Goal: Task Accomplishment & Management: Complete application form

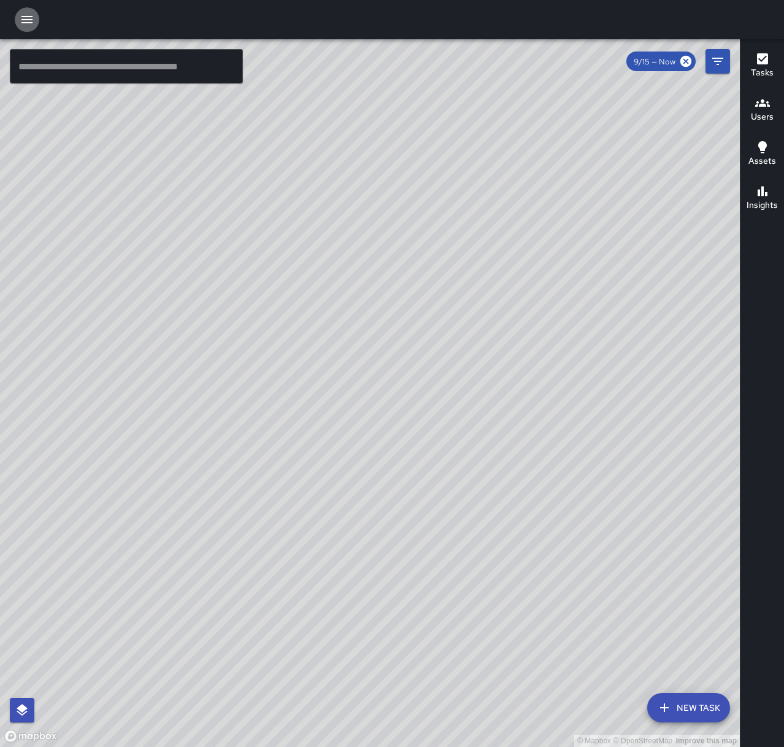
click at [23, 12] on icon "button" at bounding box center [27, 19] width 15 height 15
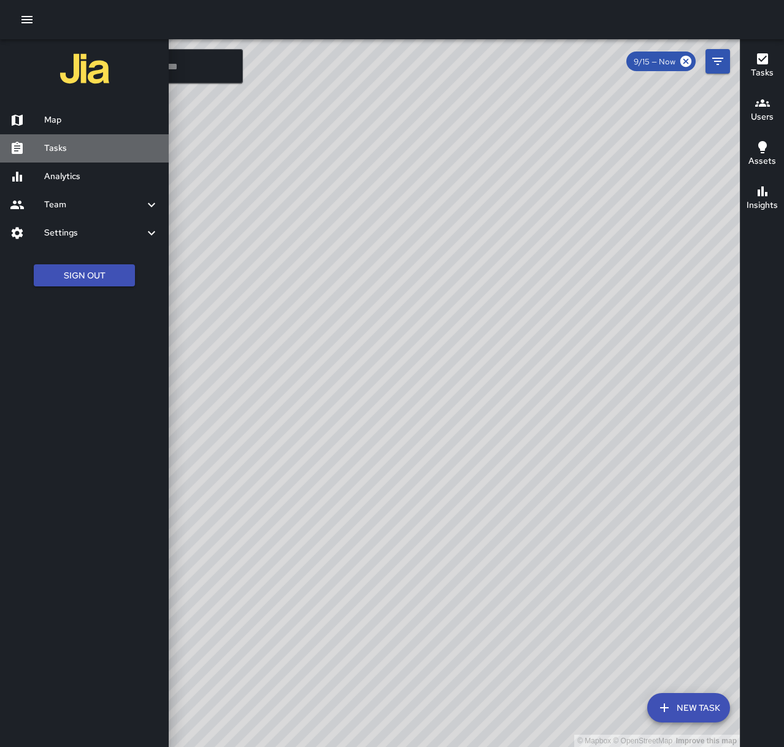
click at [74, 152] on h6 "Tasks" at bounding box center [101, 148] width 115 height 13
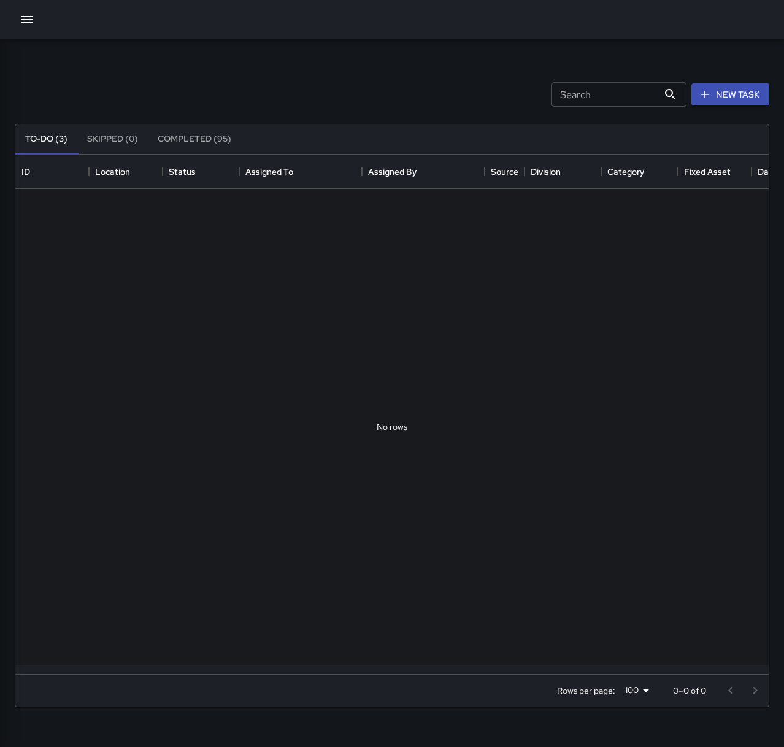
scroll to position [510, 744]
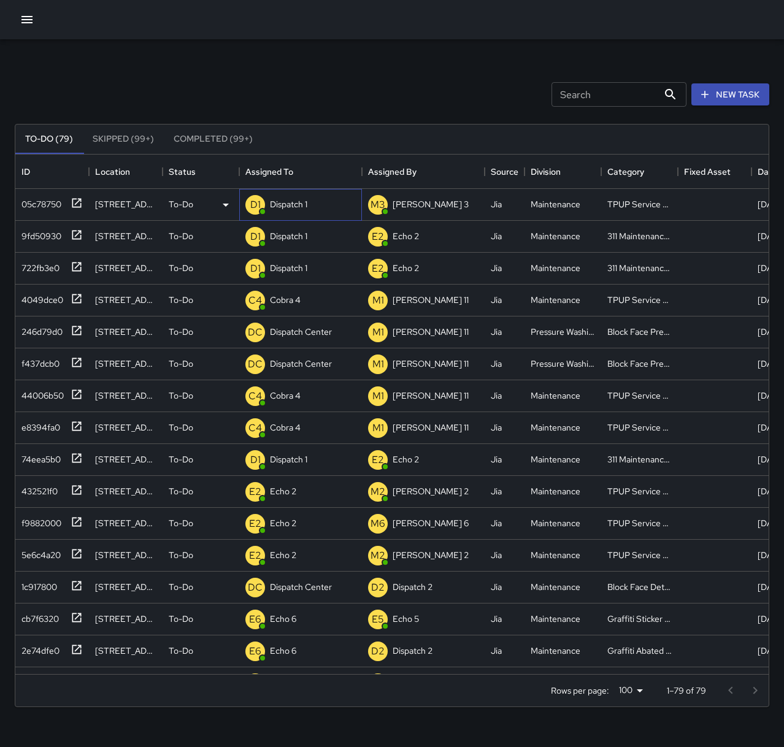
click at [327, 214] on div "D1 Dispatch 1" at bounding box center [300, 205] width 123 height 32
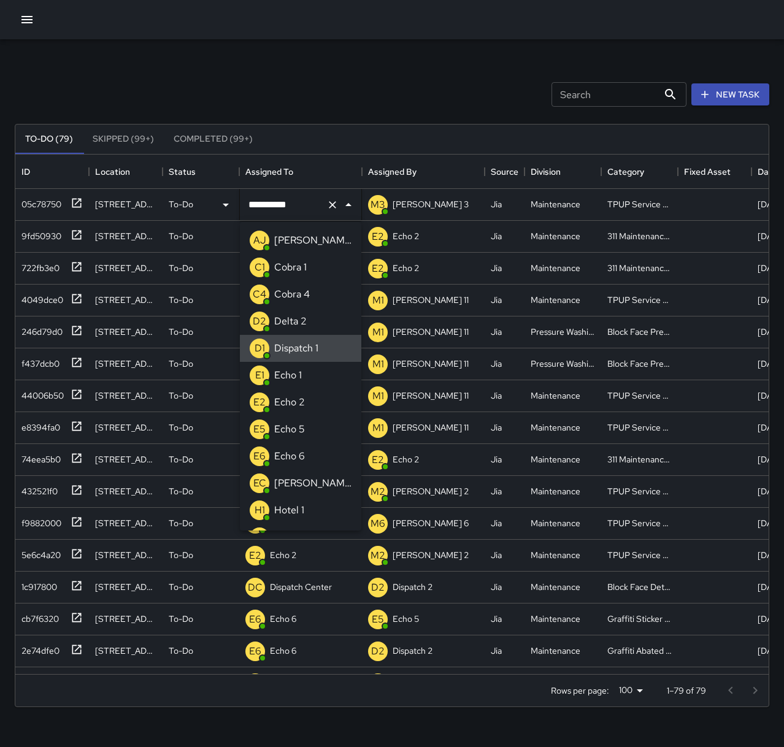
click at [334, 207] on icon "Clear" at bounding box center [332, 205] width 12 height 12
click at [313, 367] on li "E1 Echo 1" at bounding box center [300, 375] width 121 height 27
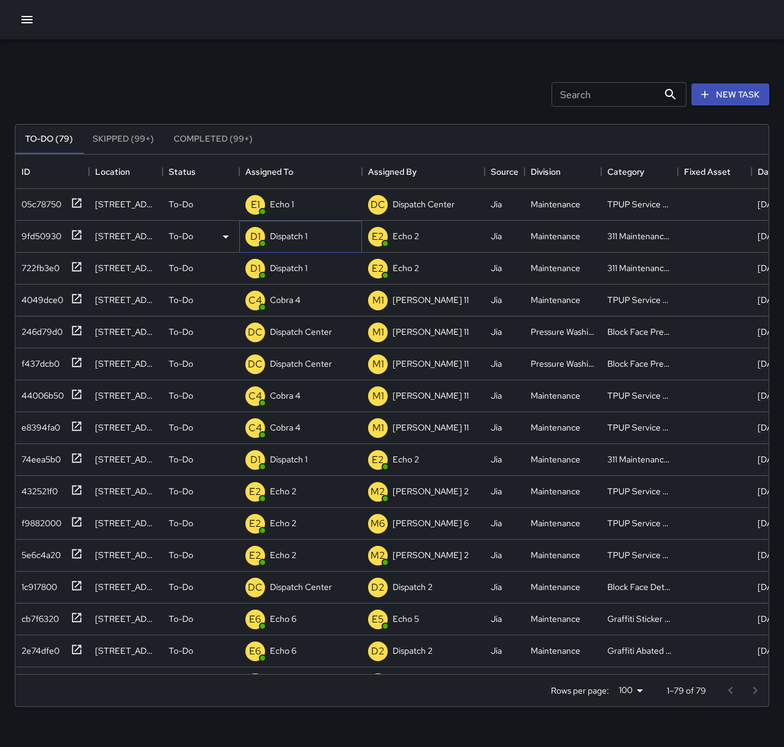
click at [292, 238] on p "Dispatch 1" at bounding box center [288, 236] width 37 height 12
click at [302, 93] on div "Search Search New Task" at bounding box center [391, 95] width 759 height 64
click at [299, 305] on p "Cobra 4" at bounding box center [285, 300] width 31 height 12
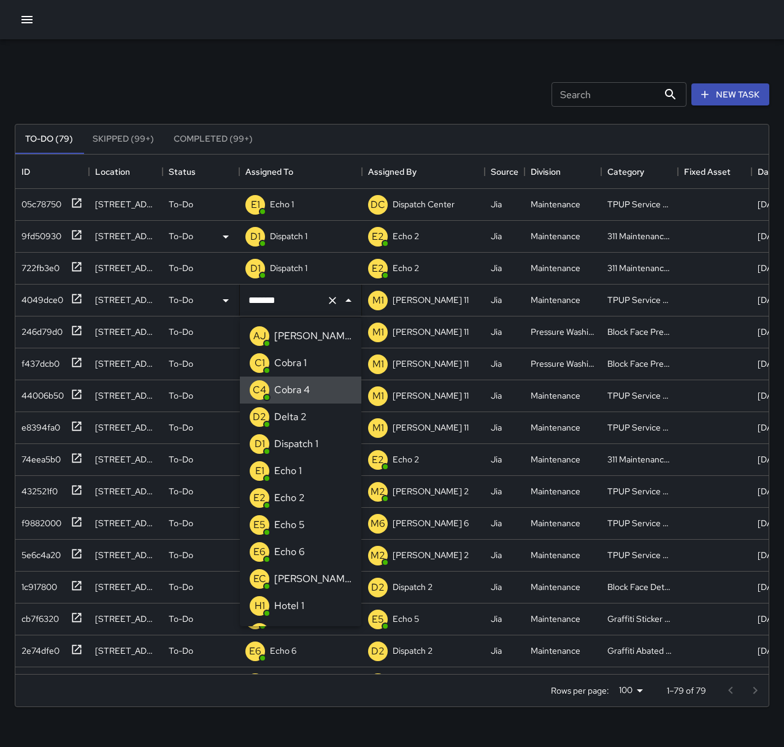
click at [329, 299] on icon "Clear" at bounding box center [332, 300] width 12 height 12
click at [300, 473] on p "Echo 1" at bounding box center [288, 471] width 28 height 15
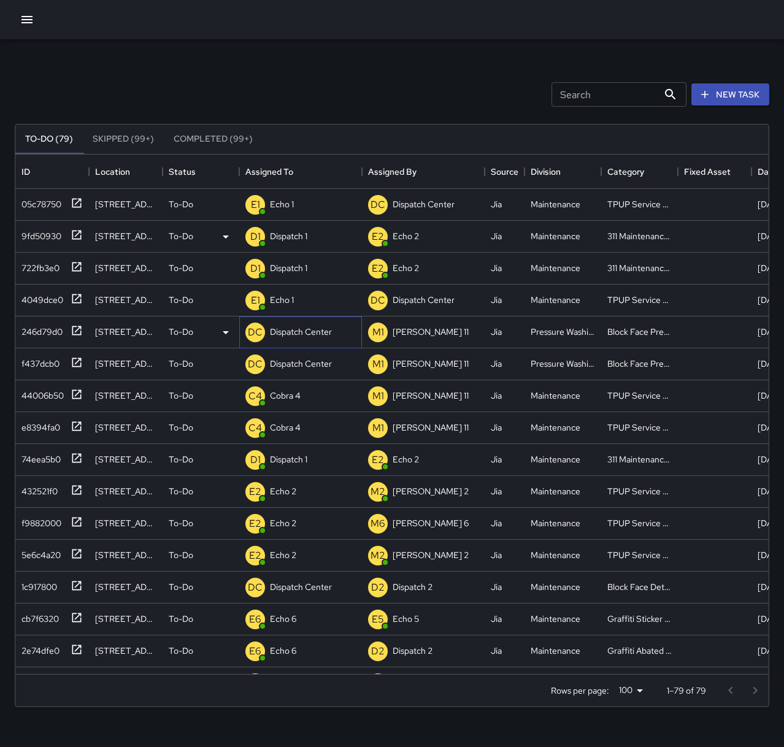
click at [310, 330] on p "Dispatch Center" at bounding box center [301, 332] width 62 height 12
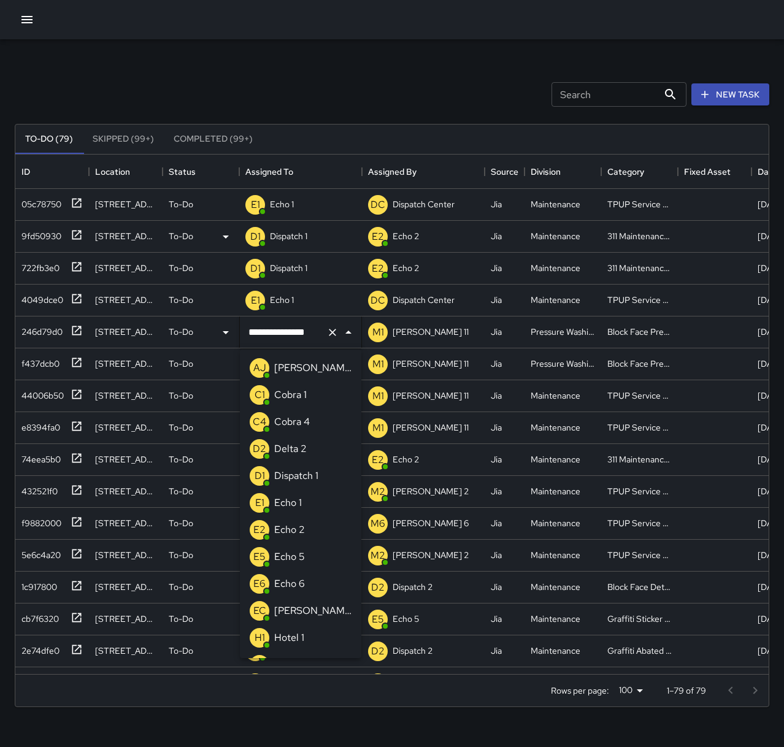
scroll to position [695, 0]
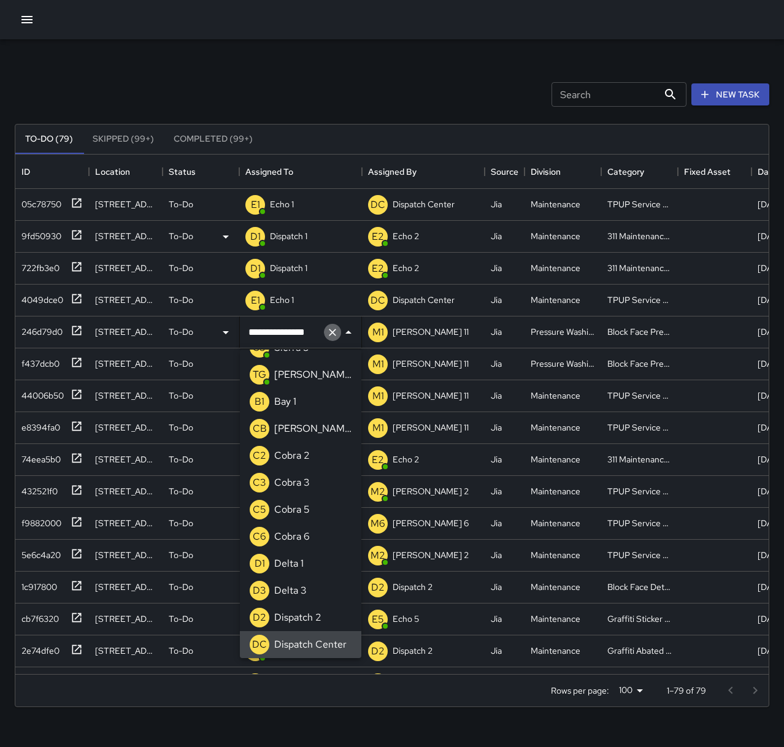
click at [334, 331] on icon "Clear" at bounding box center [332, 332] width 12 height 12
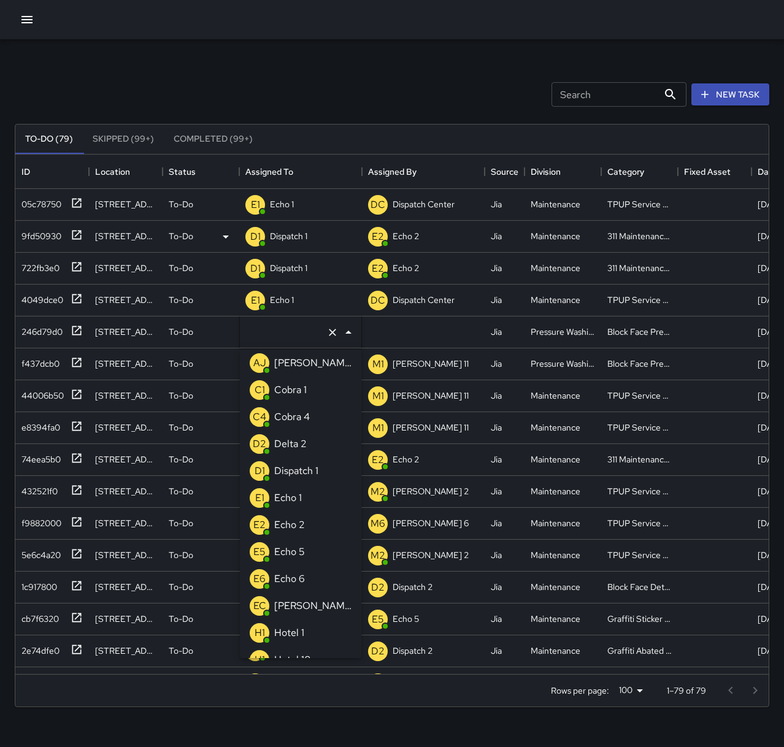
click at [310, 548] on li "E5 Echo 5" at bounding box center [300, 551] width 121 height 27
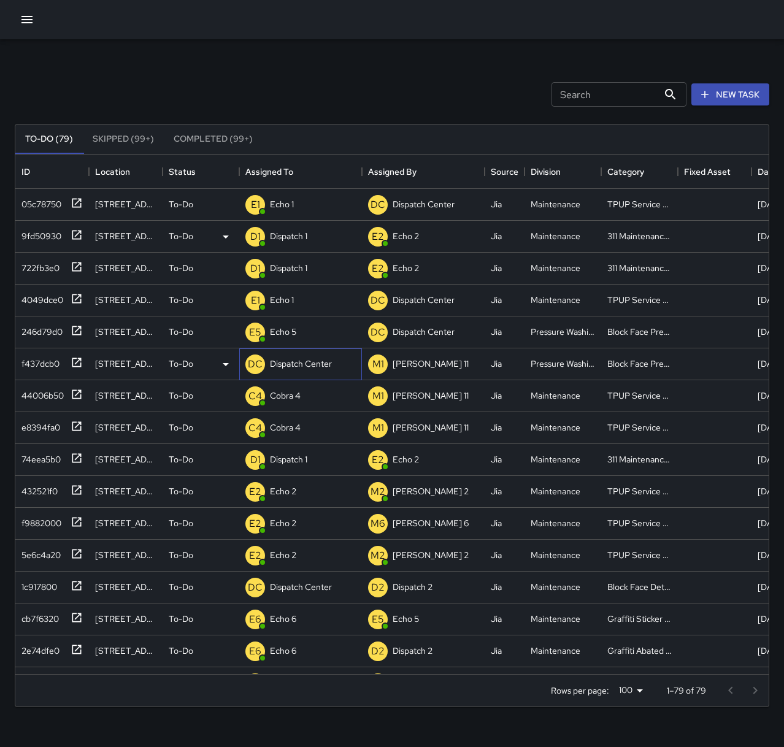
click at [323, 365] on p "Dispatch Center" at bounding box center [301, 363] width 62 height 12
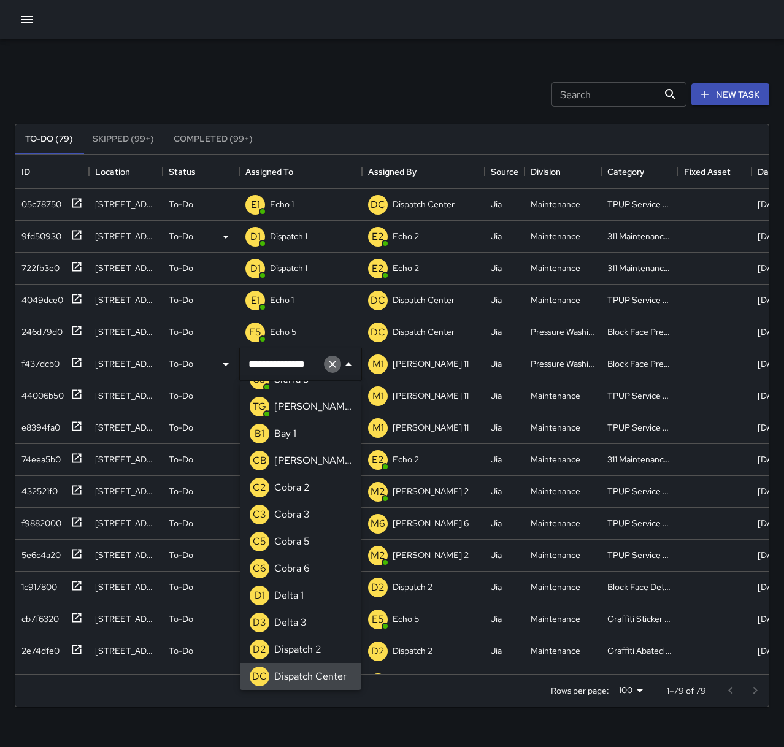
click at [329, 365] on icon "Clear" at bounding box center [332, 364] width 12 height 12
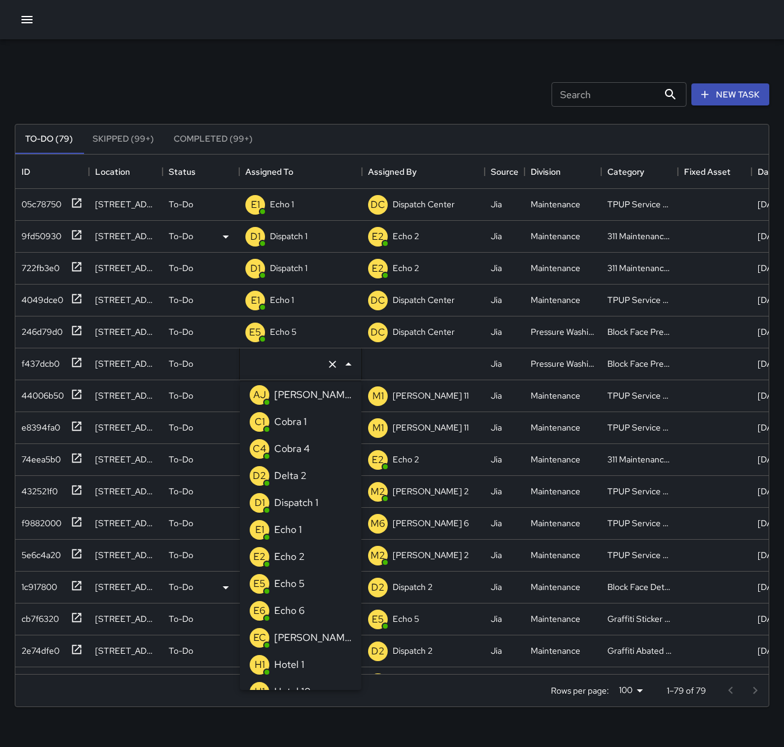
click at [316, 579] on li "E5 Echo 5" at bounding box center [300, 583] width 121 height 27
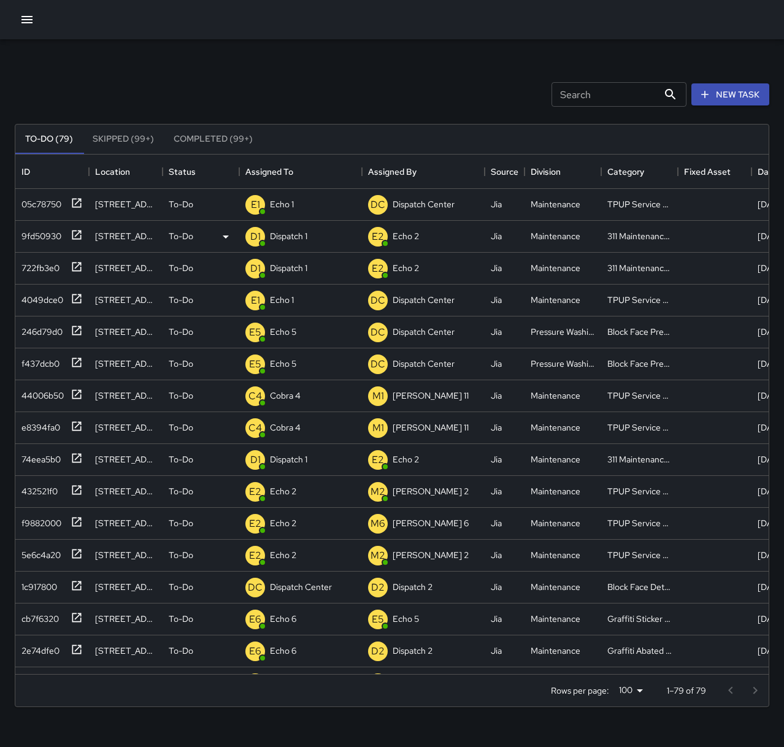
click at [318, 74] on div "Search Search New Task" at bounding box center [391, 95] width 759 height 64
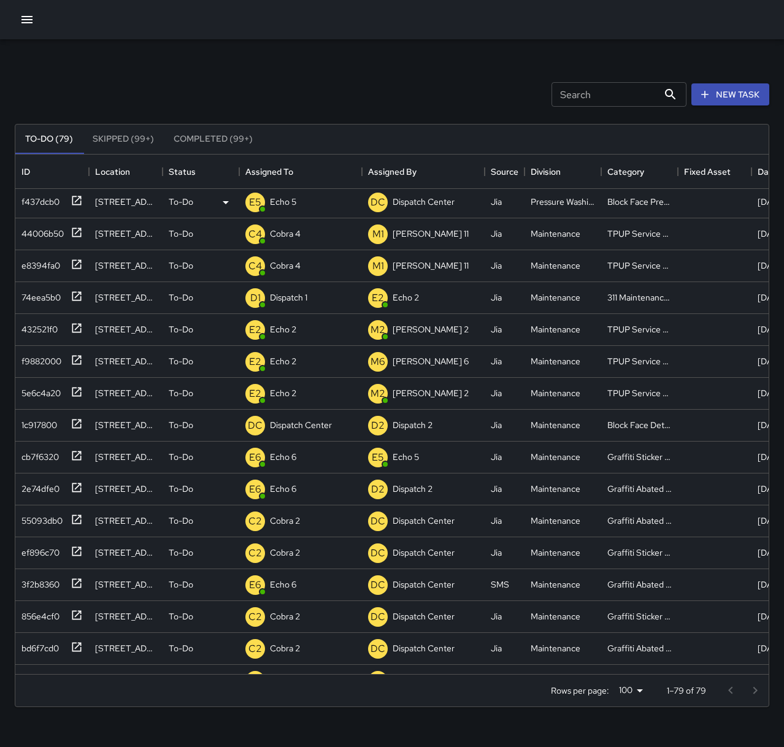
scroll to position [184, 0]
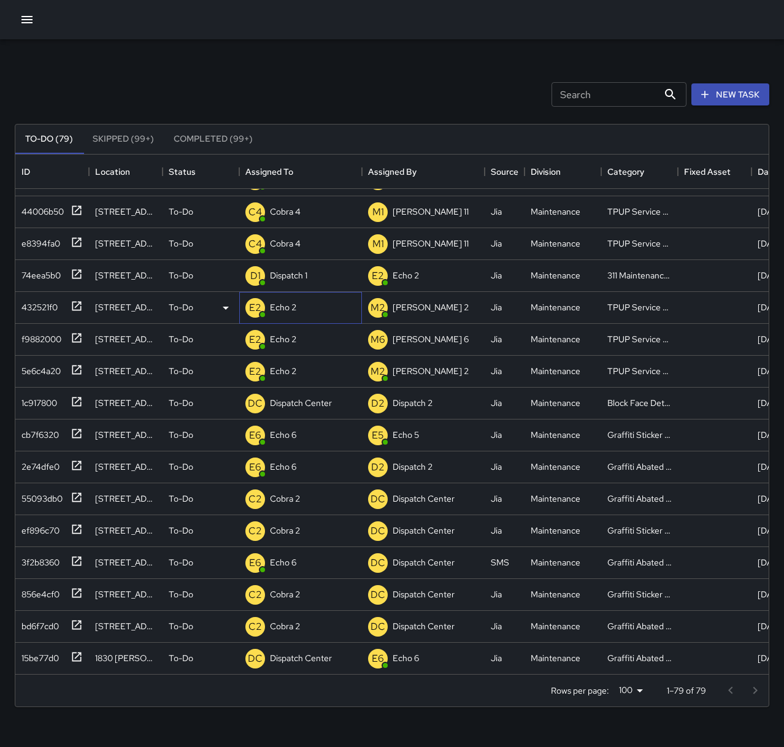
click at [286, 310] on p "Echo 2" at bounding box center [283, 307] width 26 height 12
click at [53, 301] on div "432521f0" at bounding box center [37, 304] width 41 height 17
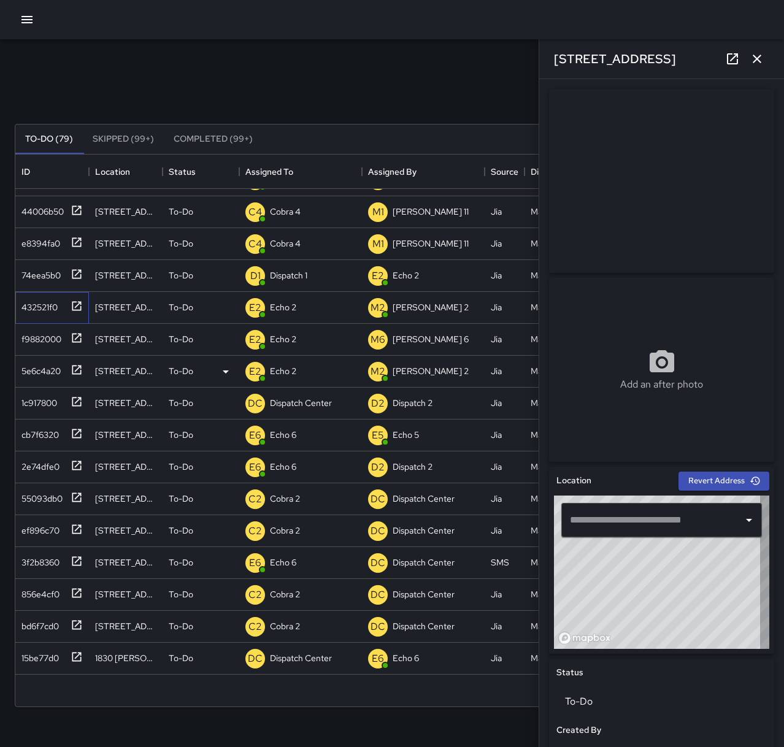
type input "**********"
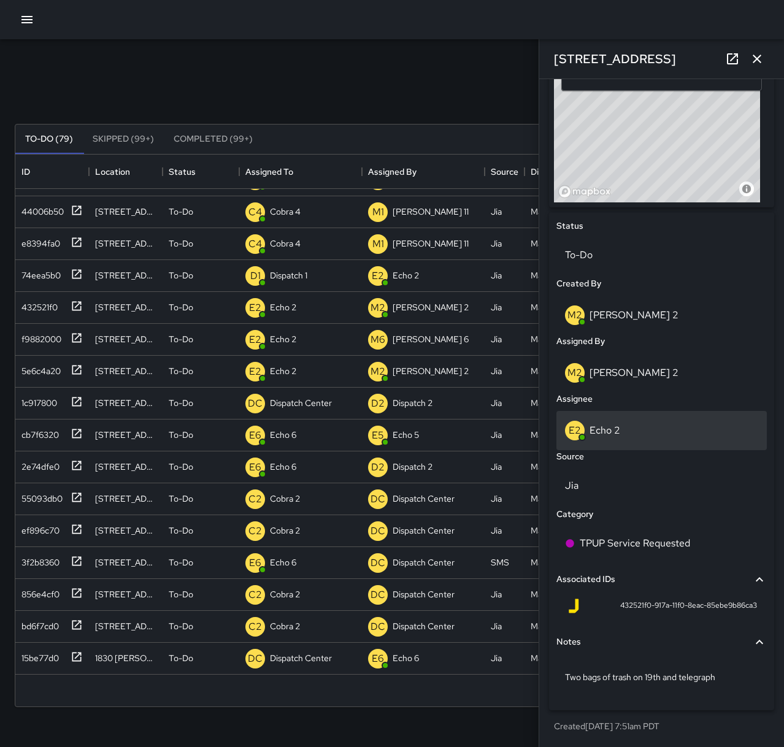
click at [630, 422] on div "E2 Echo 2" at bounding box center [661, 431] width 193 height 20
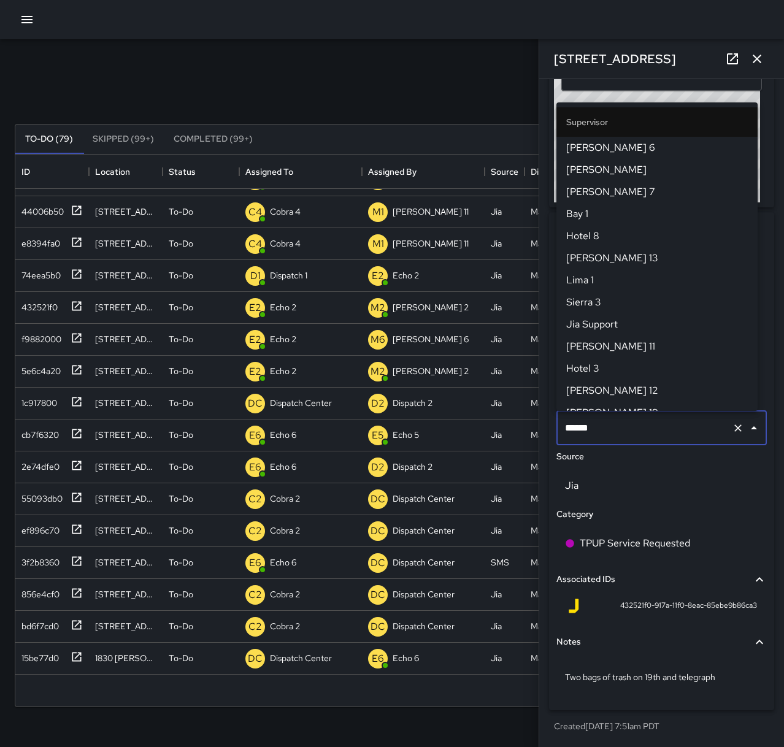
scroll to position [410, 0]
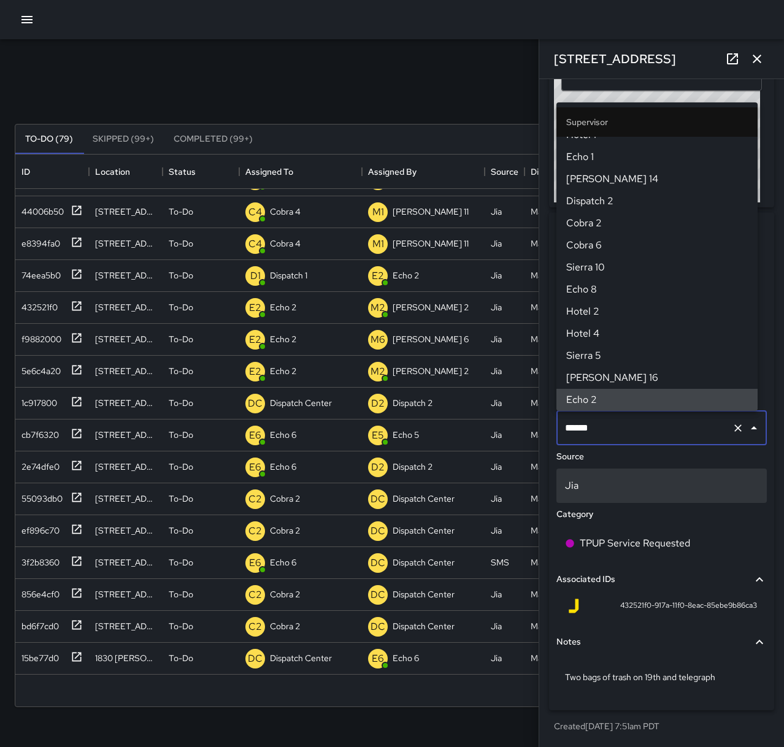
click at [681, 472] on div "Jia" at bounding box center [661, 485] width 210 height 34
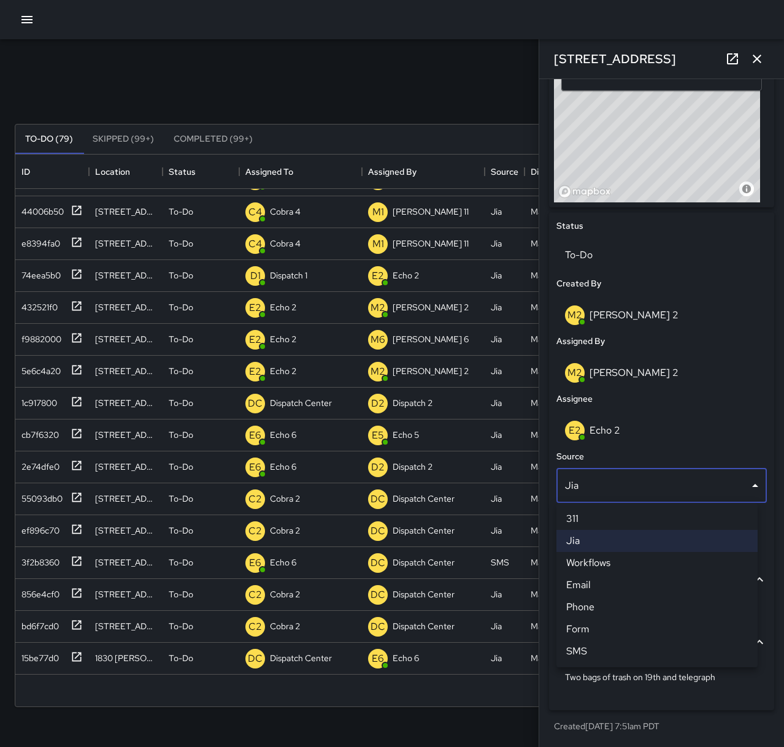
click at [607, 261] on div at bounding box center [392, 373] width 784 height 747
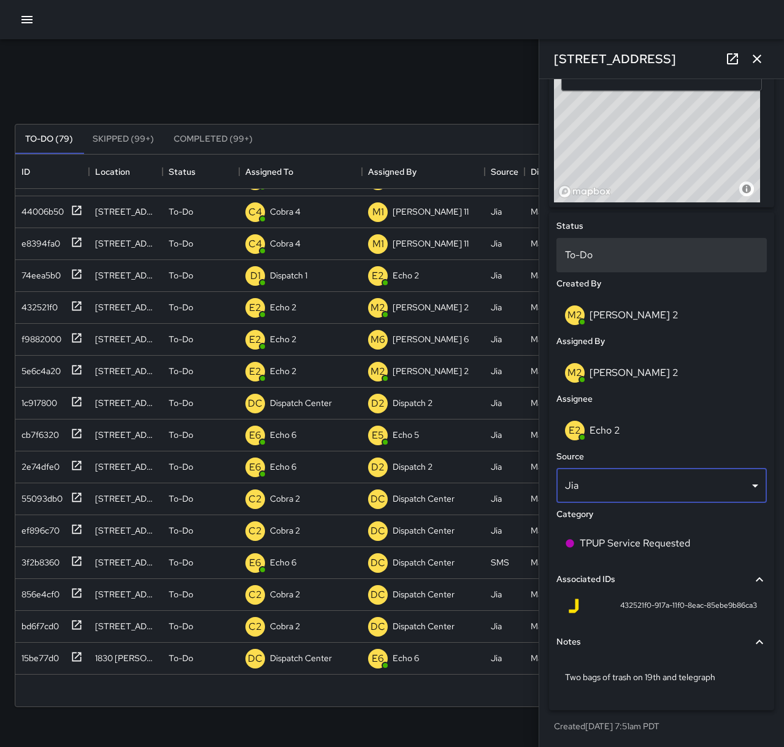
click at [606, 250] on p "To-Do" at bounding box center [661, 255] width 193 height 15
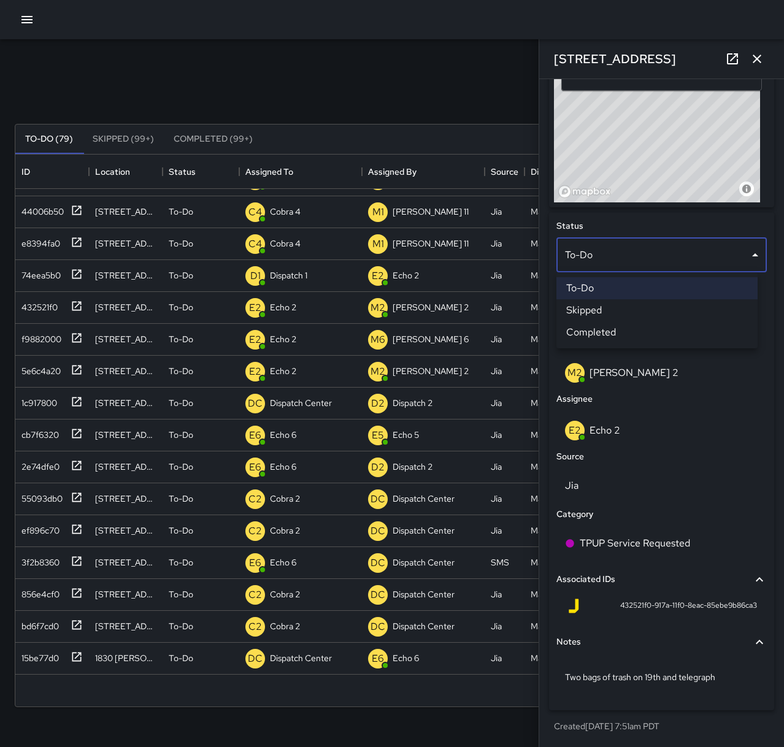
click at [645, 309] on li "Skipped" at bounding box center [656, 310] width 201 height 22
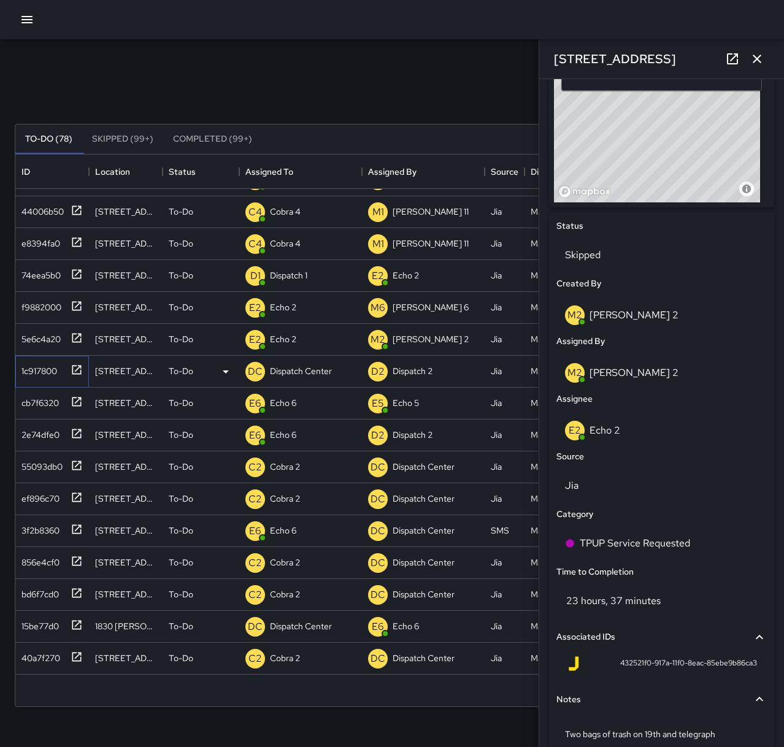
click at [37, 369] on div "1c917800" at bounding box center [37, 368] width 40 height 17
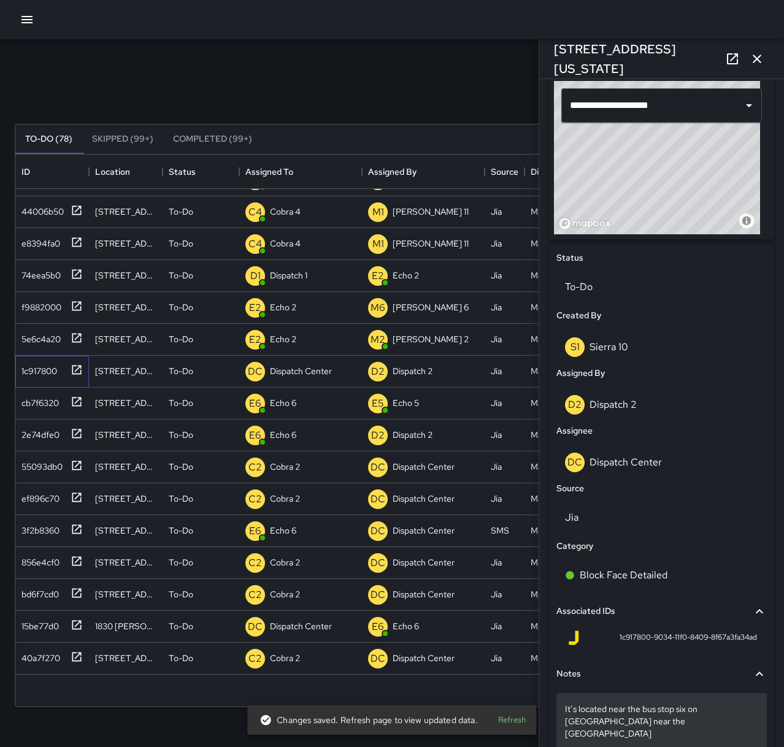
scroll to position [459, 0]
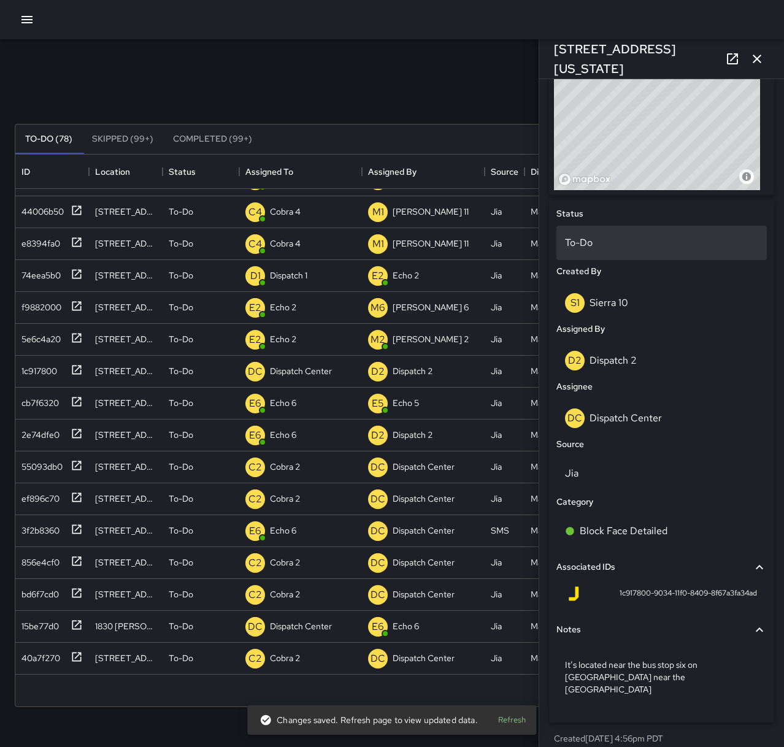
click at [644, 234] on div "To-Do" at bounding box center [661, 243] width 210 height 34
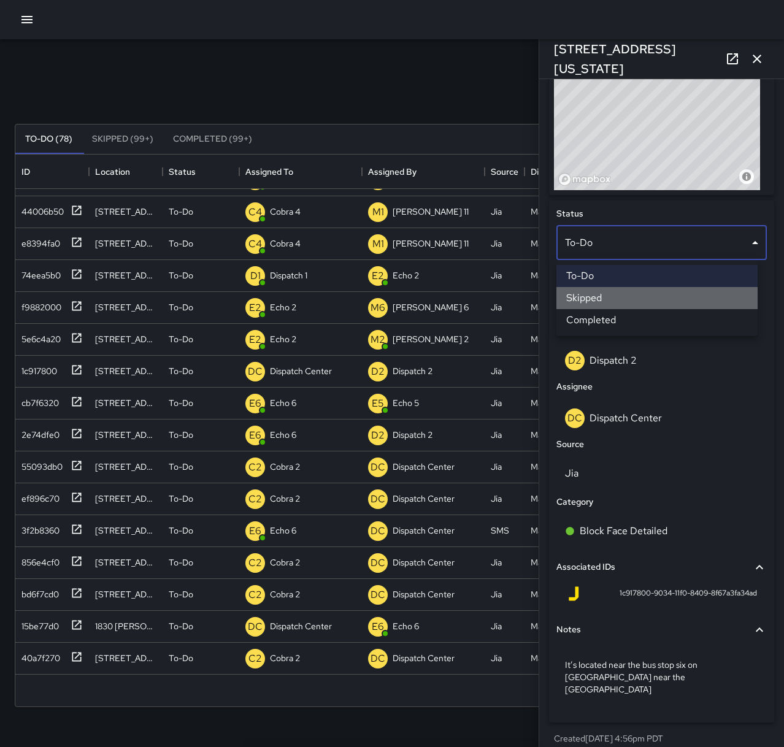
click at [641, 303] on li "Skipped" at bounding box center [656, 298] width 201 height 22
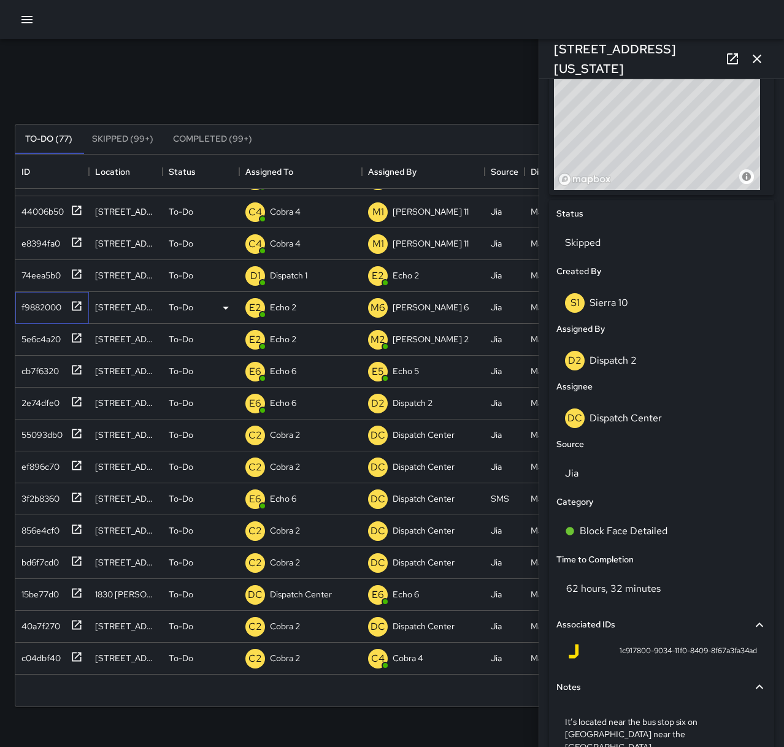
click at [84, 308] on div "f9882000" at bounding box center [52, 308] width 74 height 32
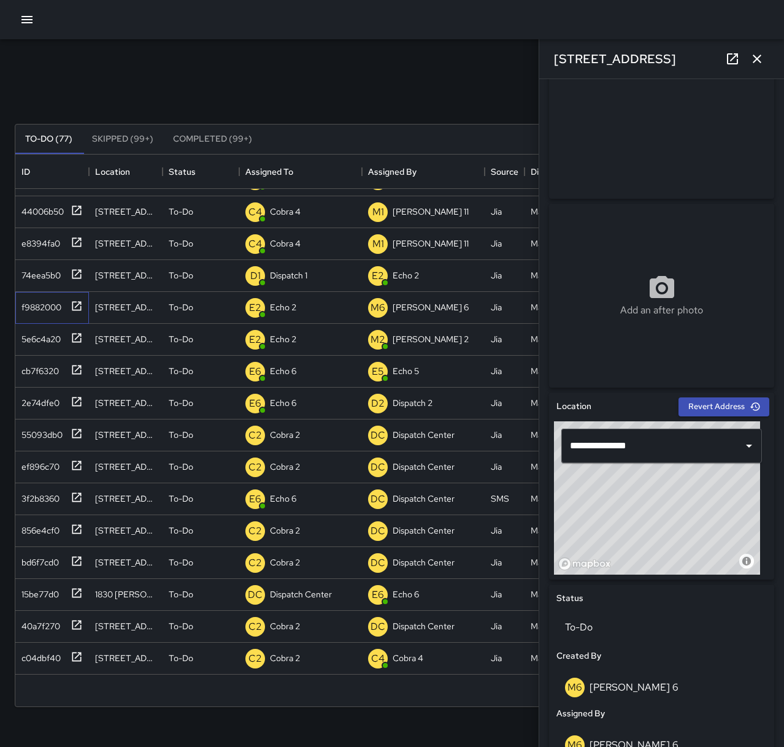
scroll to position [446, 0]
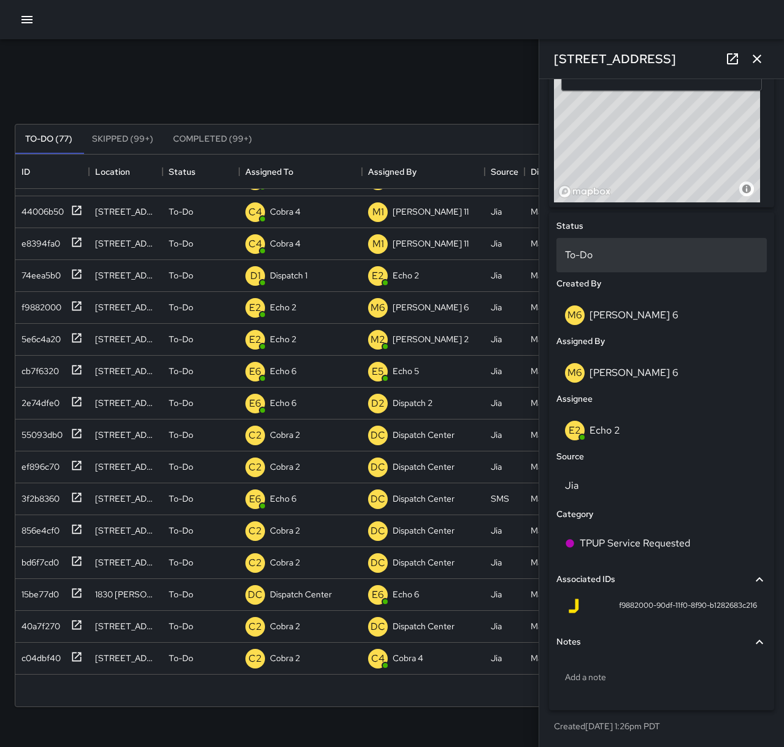
click at [611, 259] on p "To-Do" at bounding box center [661, 255] width 193 height 15
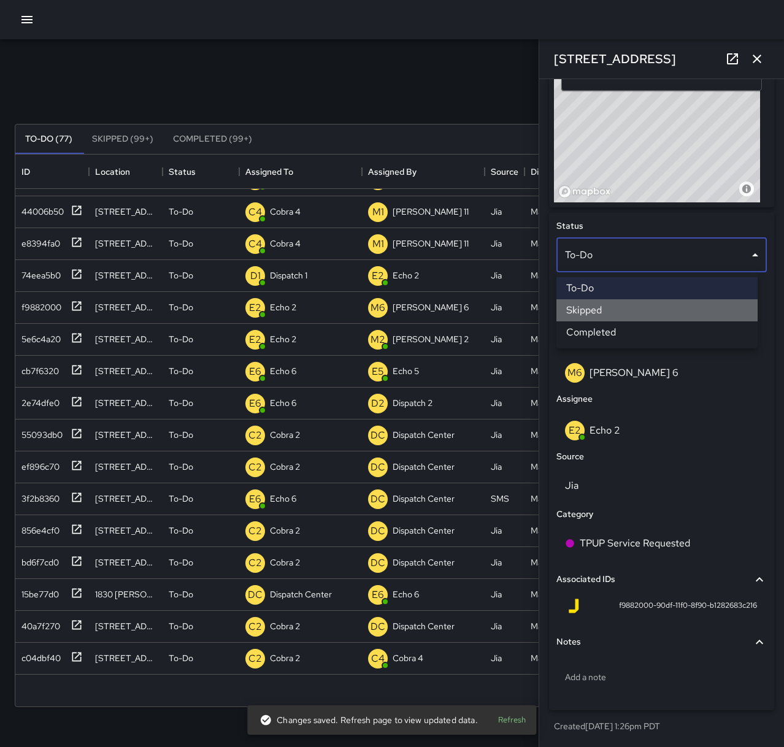
click at [613, 315] on li "Skipped" at bounding box center [656, 310] width 201 height 22
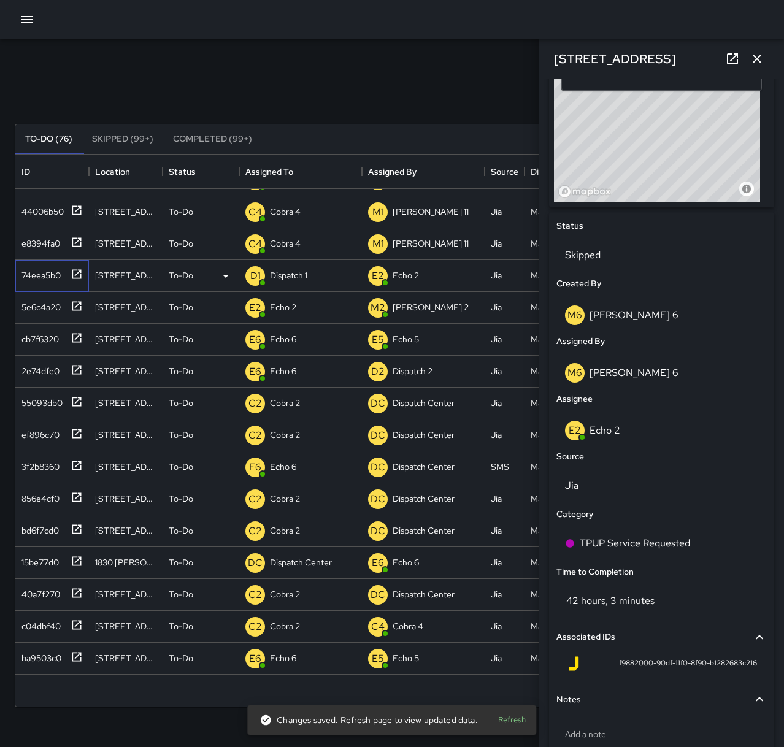
click at [74, 275] on icon at bounding box center [77, 274] width 12 height 12
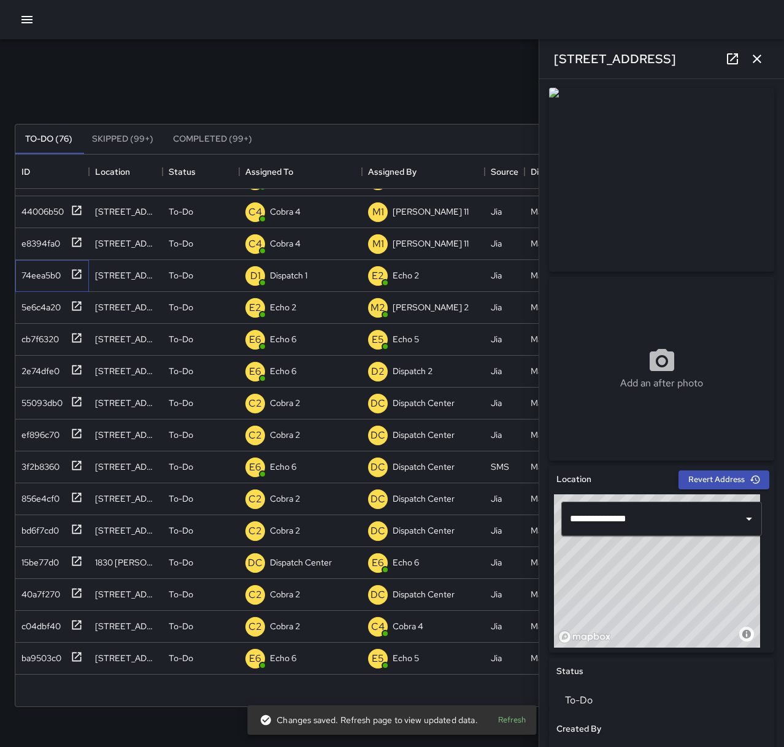
scroll to position [0, 0]
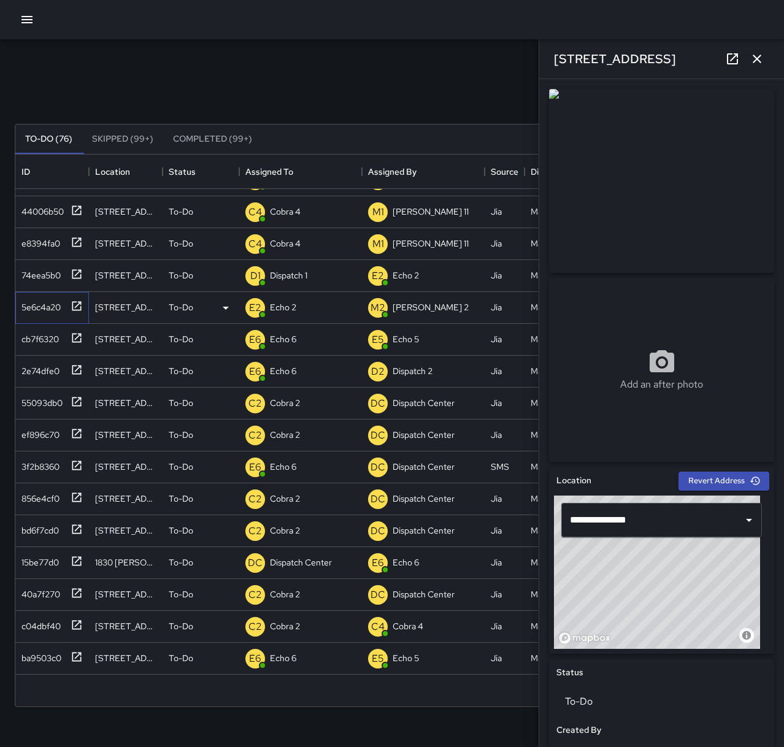
click at [72, 306] on icon at bounding box center [77, 306] width 12 height 12
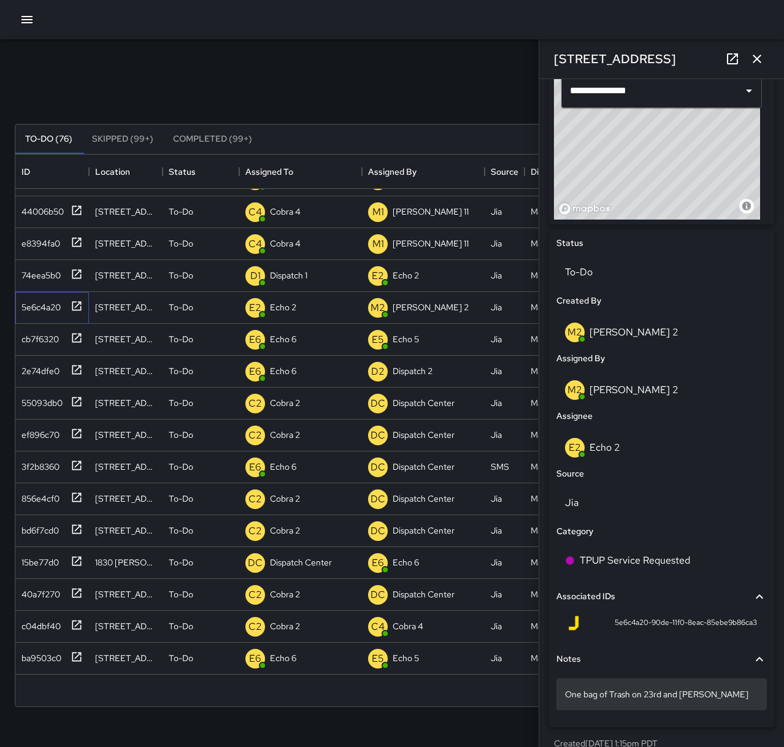
scroll to position [446, 0]
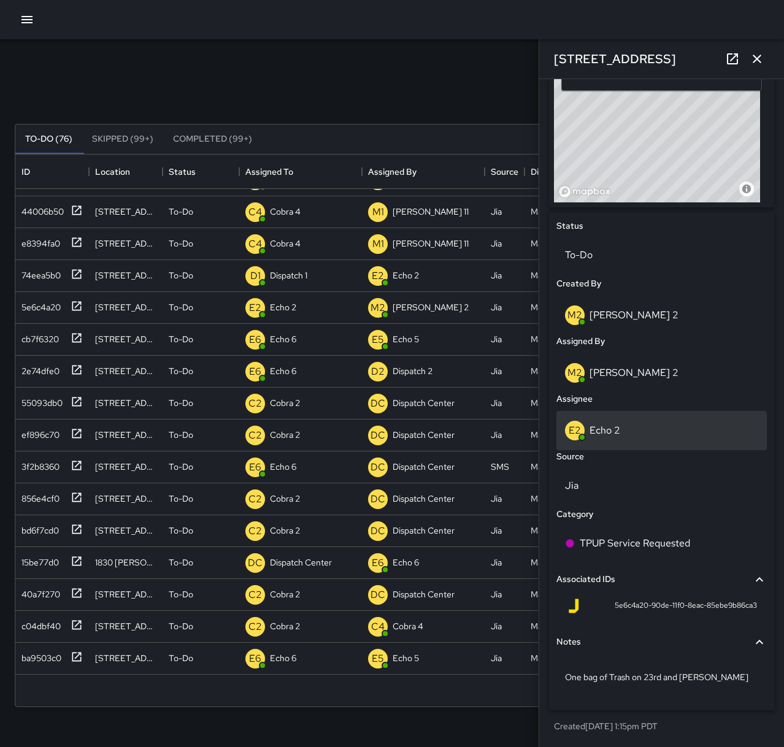
click at [634, 429] on div "E2 Echo 2" at bounding box center [661, 431] width 193 height 20
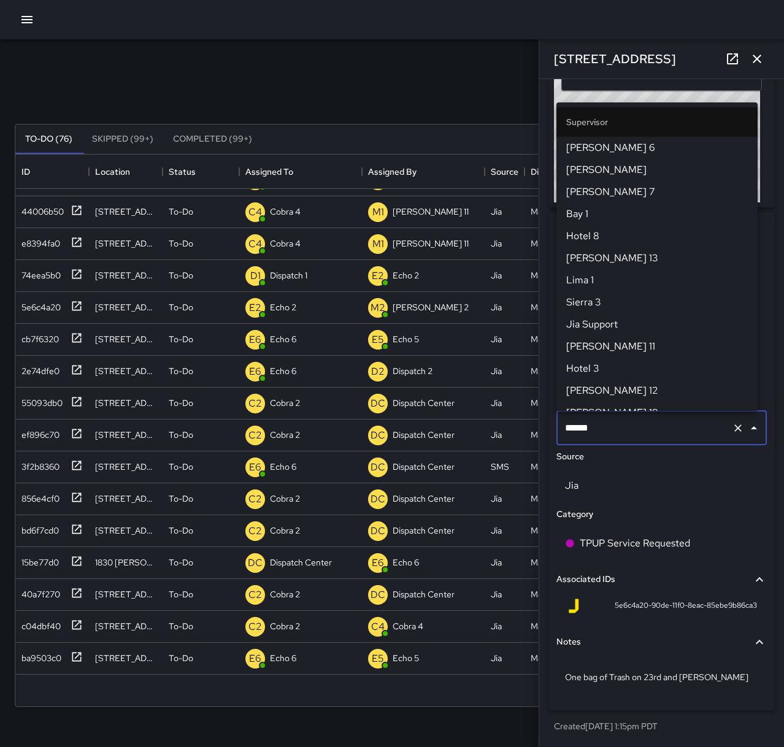
scroll to position [410, 0]
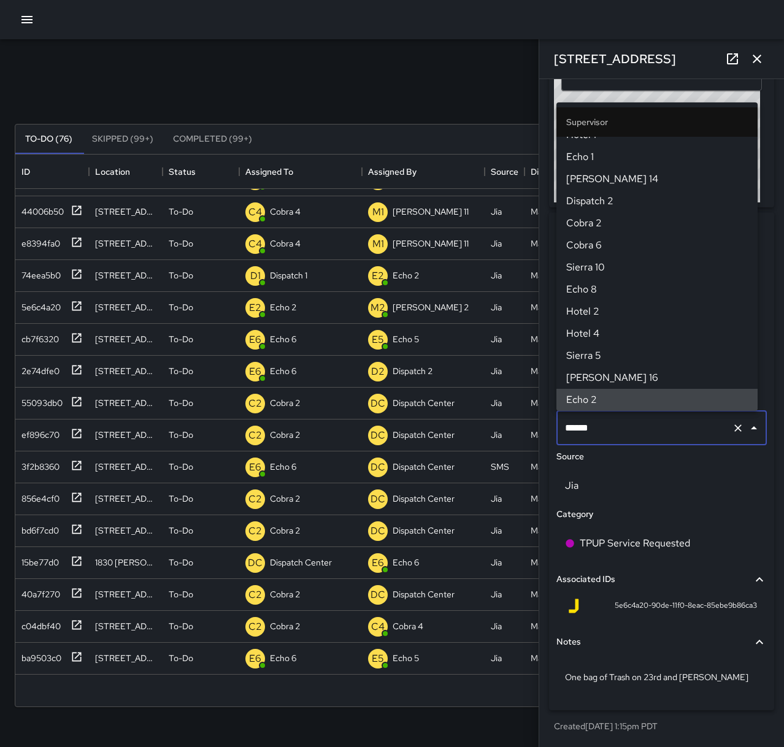
click at [660, 508] on div "Category" at bounding box center [661, 514] width 215 height 18
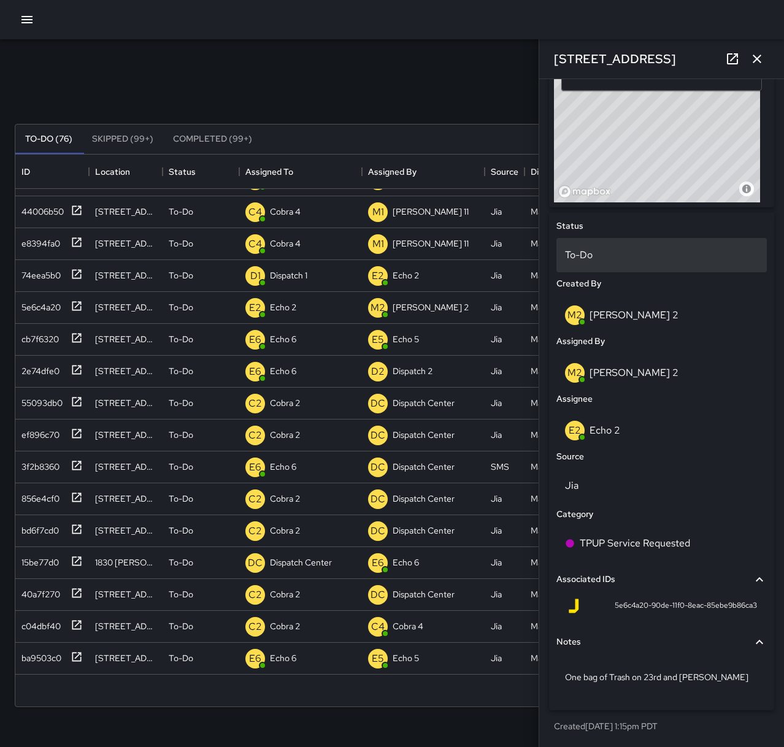
click at [589, 255] on p "To-Do" at bounding box center [661, 255] width 193 height 15
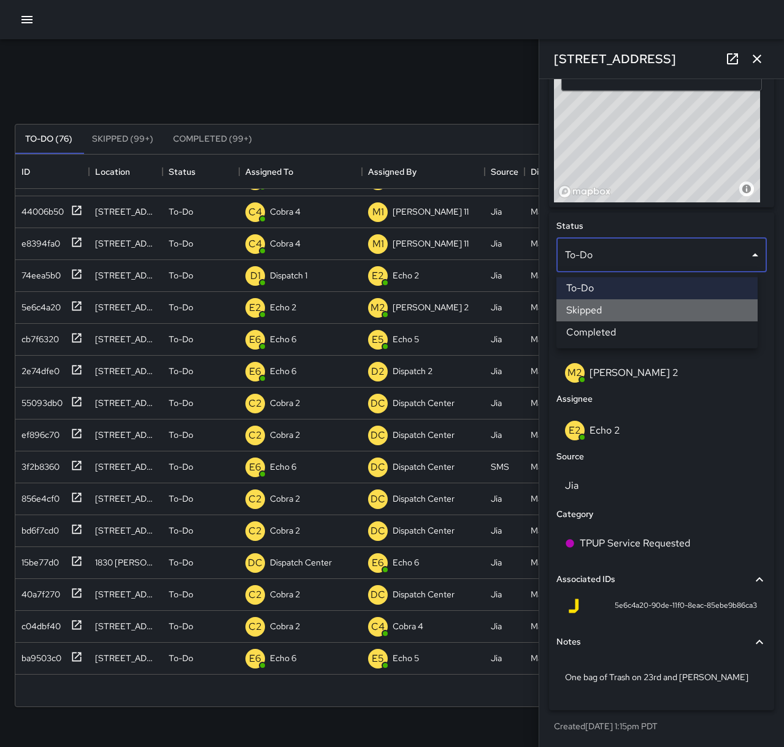
click at [595, 310] on li "Skipped" at bounding box center [656, 310] width 201 height 22
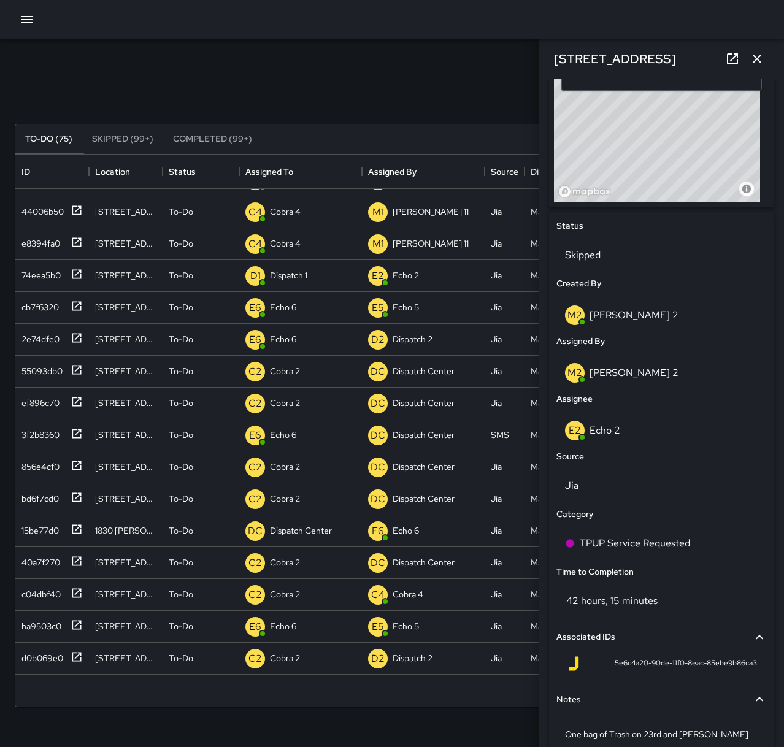
click at [398, 79] on div "Search Search New Task" at bounding box center [391, 95] width 759 height 64
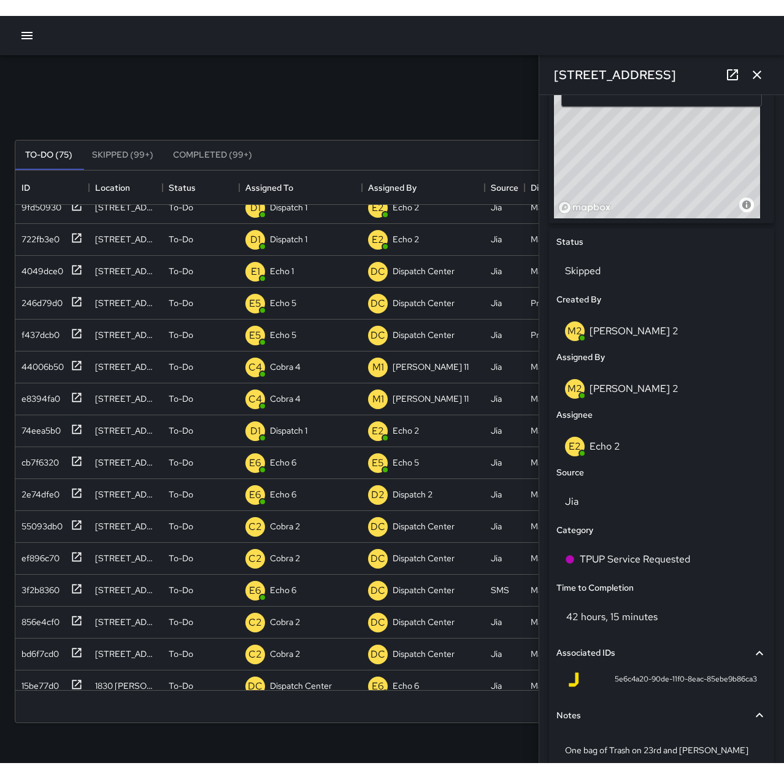
scroll to position [0, 0]
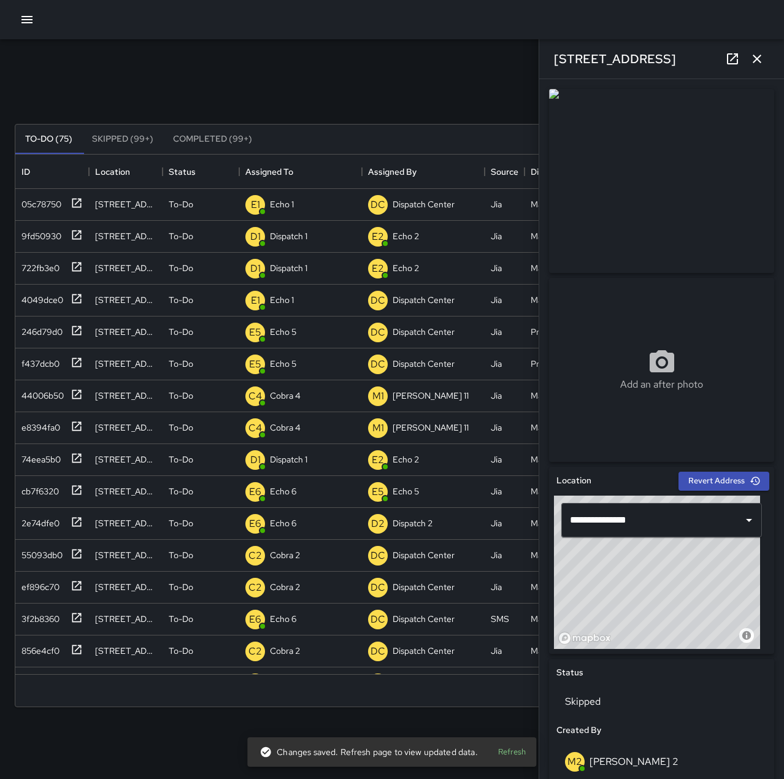
click at [754, 65] on icon "button" at bounding box center [756, 59] width 15 height 15
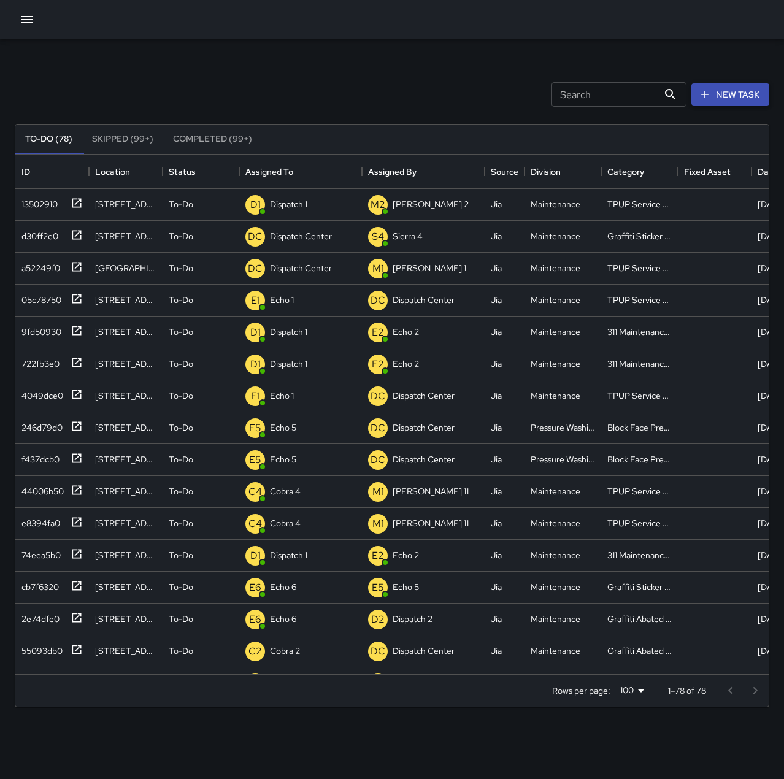
click at [723, 95] on button "New Task" at bounding box center [730, 94] width 78 height 23
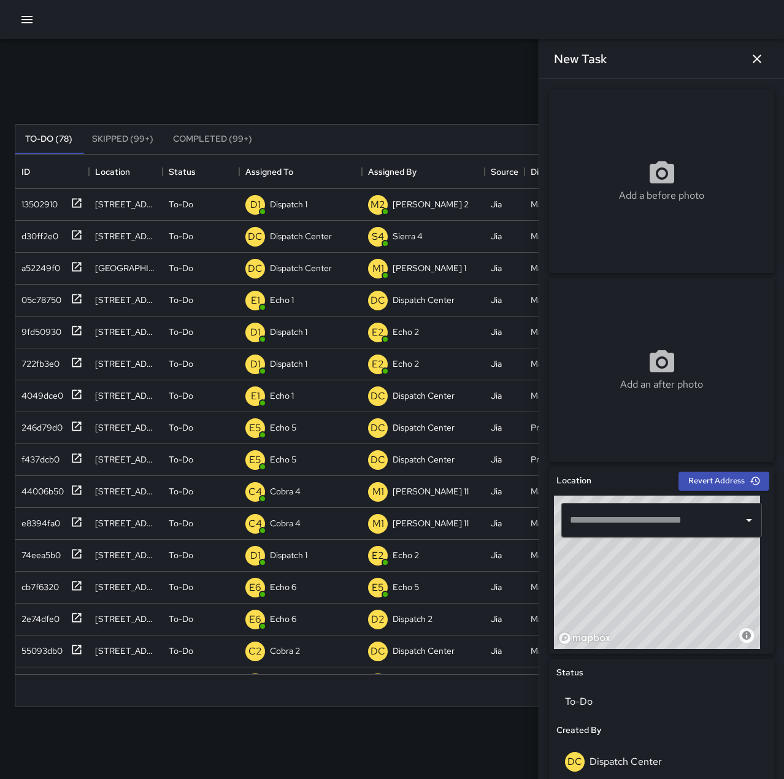
click at [658, 516] on input "text" at bounding box center [652, 519] width 171 height 23
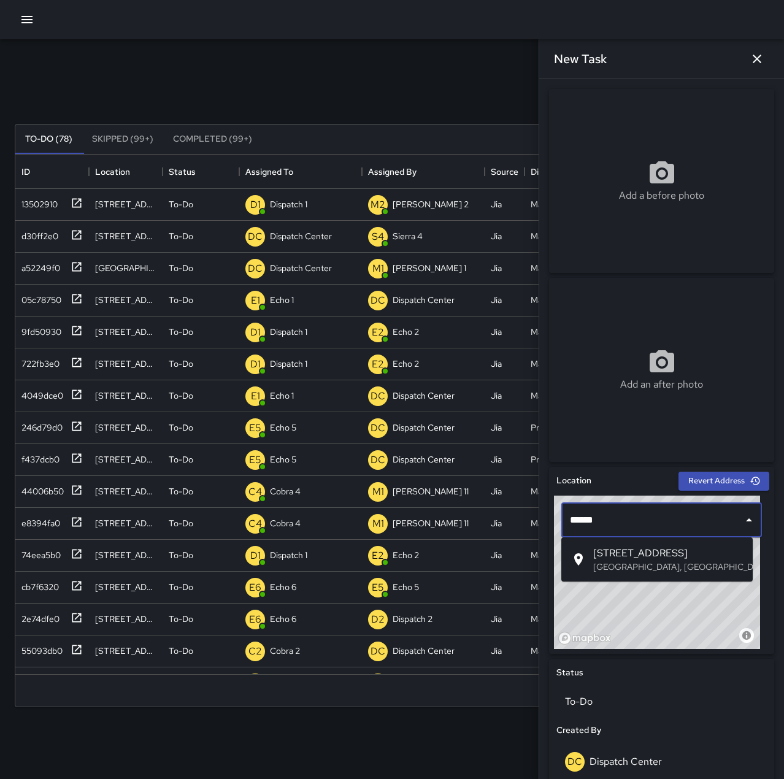
click at [641, 568] on p "[GEOGRAPHIC_DATA], [GEOGRAPHIC_DATA], [GEOGRAPHIC_DATA]" at bounding box center [668, 566] width 150 height 12
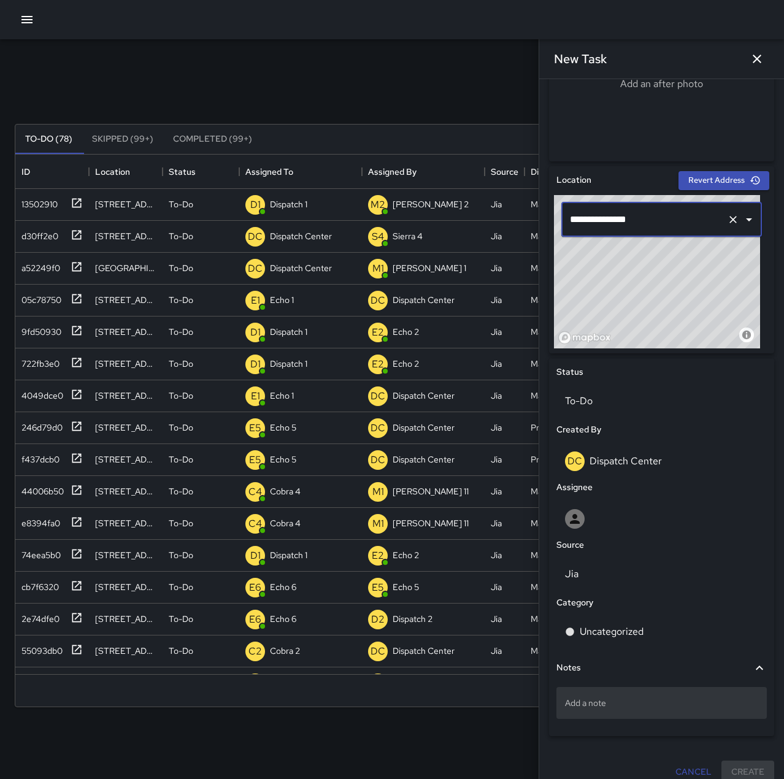
scroll to position [307, 0]
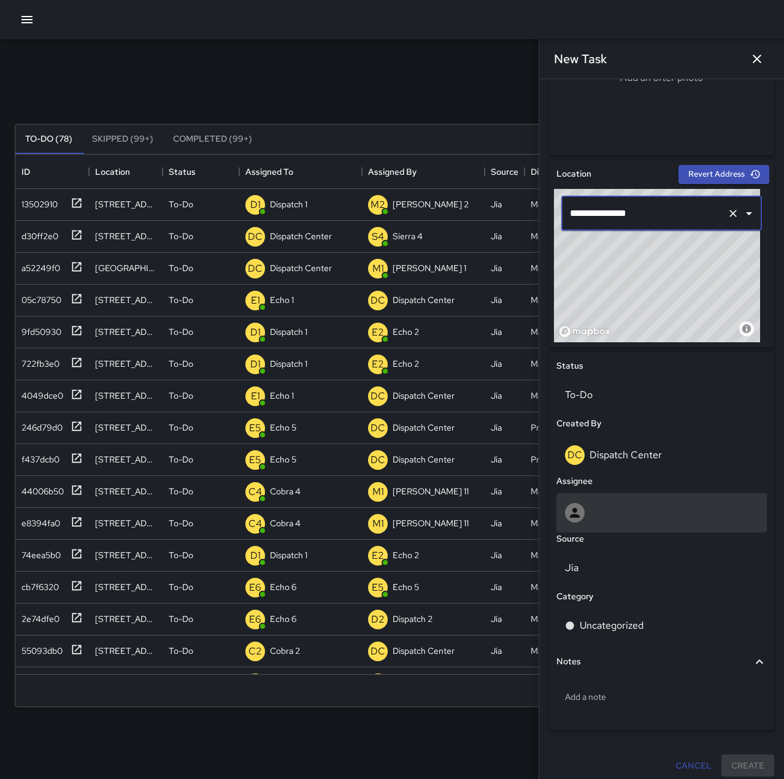
type input "**********"
click at [606, 517] on div at bounding box center [661, 513] width 193 height 20
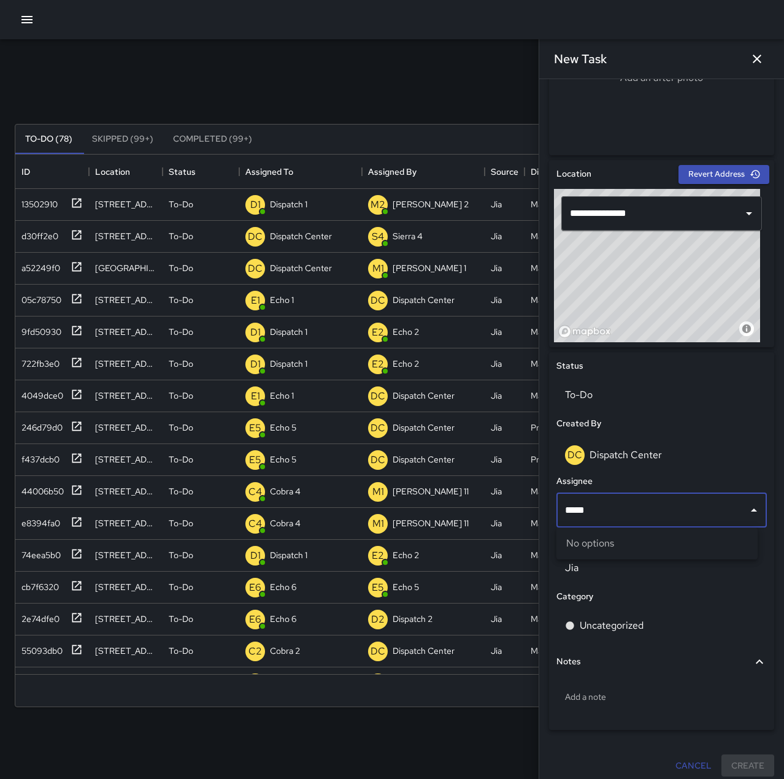
type input "****"
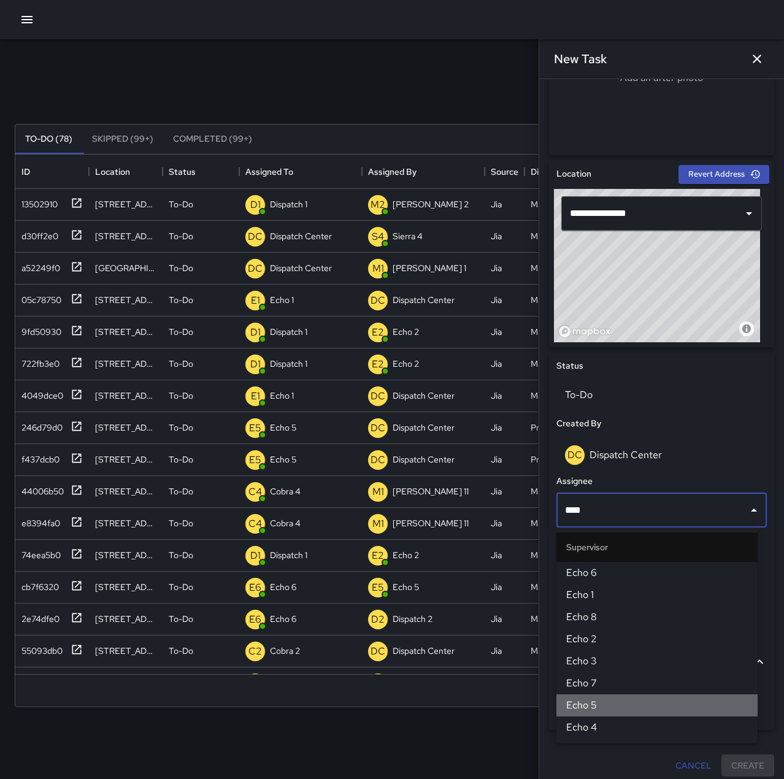
click at [611, 696] on li "Echo 5" at bounding box center [656, 705] width 201 height 22
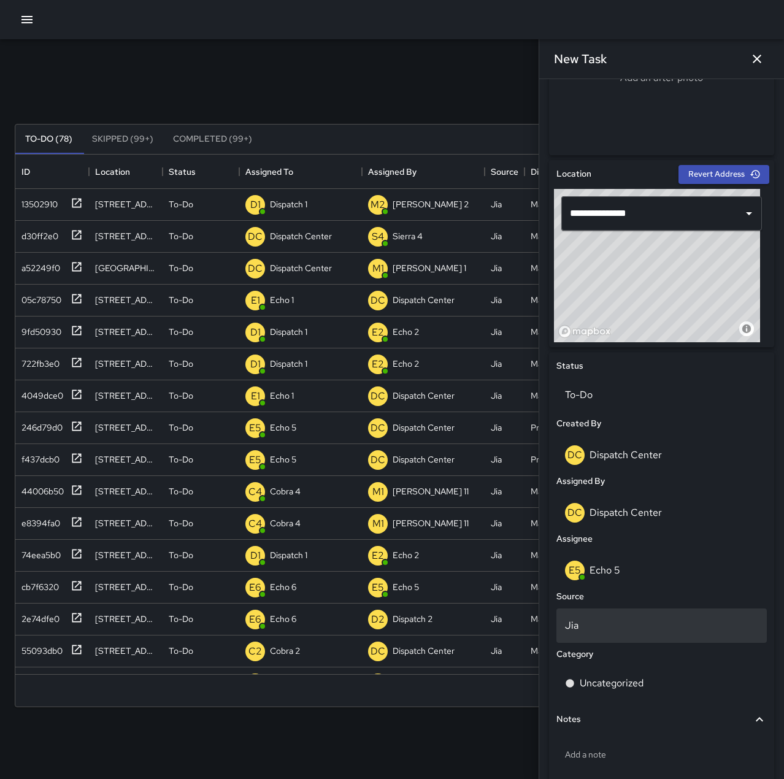
click at [598, 620] on p "Jia" at bounding box center [661, 625] width 193 height 15
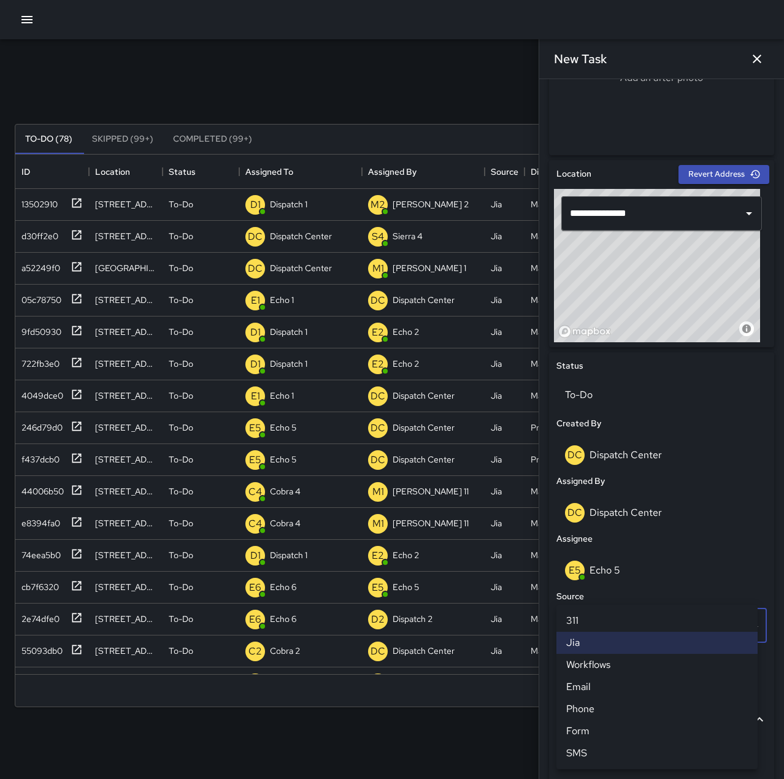
click at [612, 746] on li "SMS" at bounding box center [656, 753] width 201 height 22
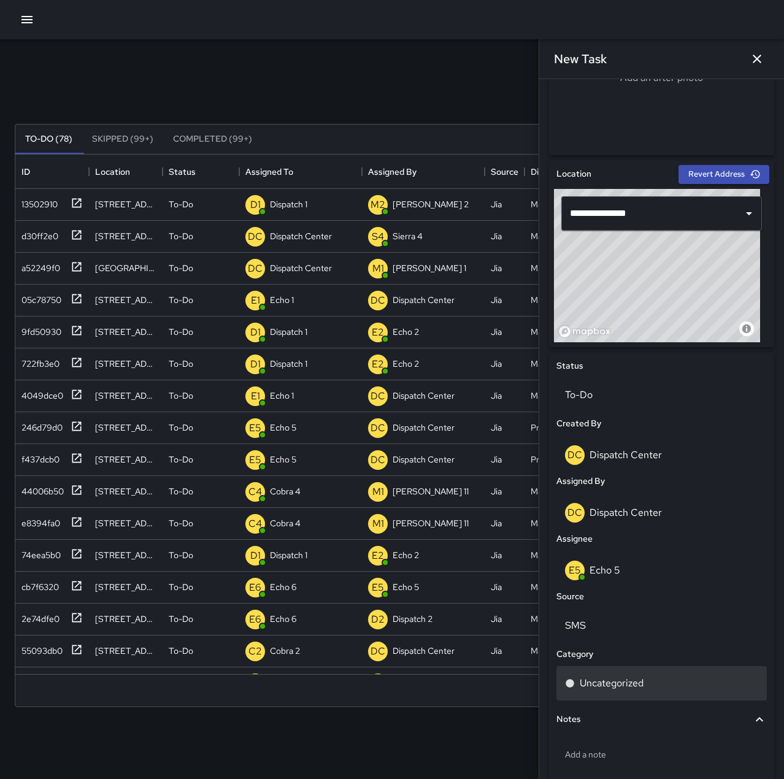
click at [629, 686] on p "Uncategorized" at bounding box center [611, 683] width 64 height 15
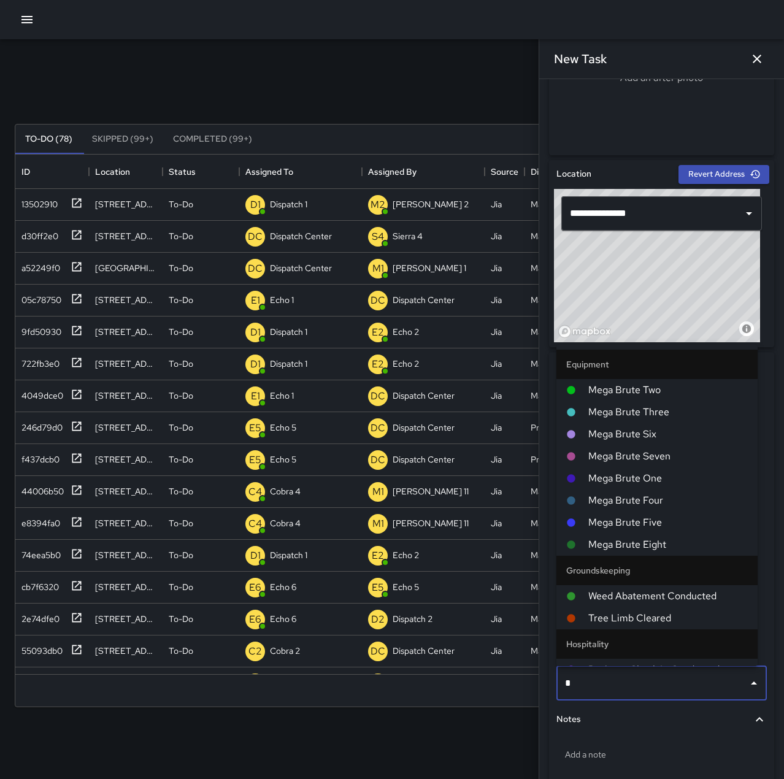
type input "**"
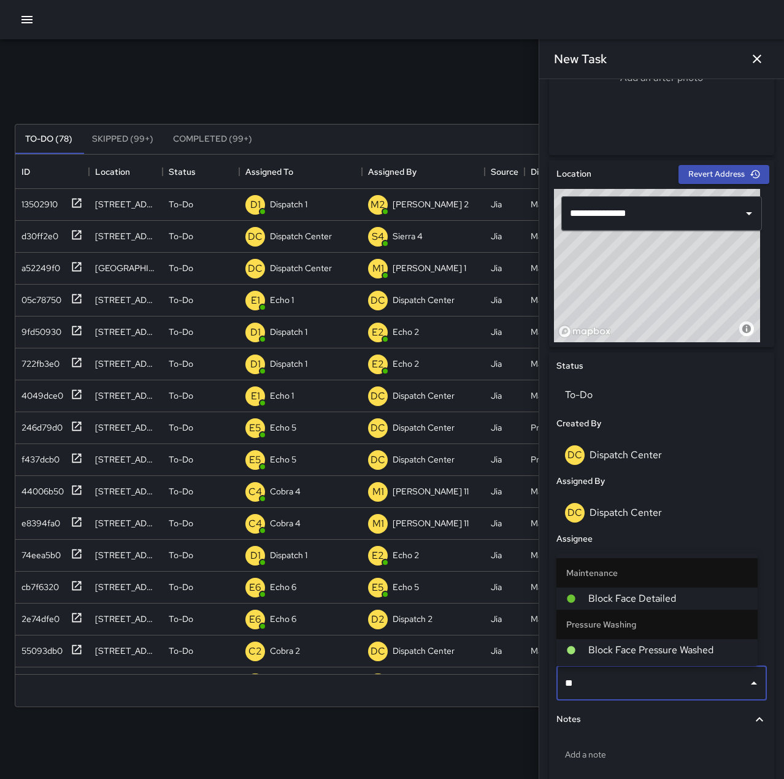
click at [655, 653] on span "Block Face Pressure Washed" at bounding box center [667, 650] width 159 height 15
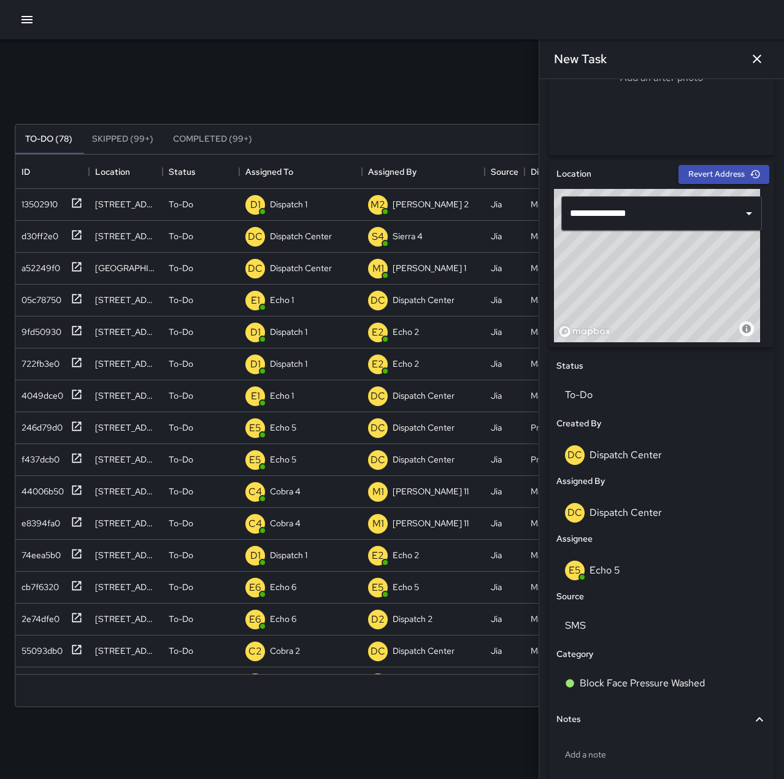
scroll to position [372, 0]
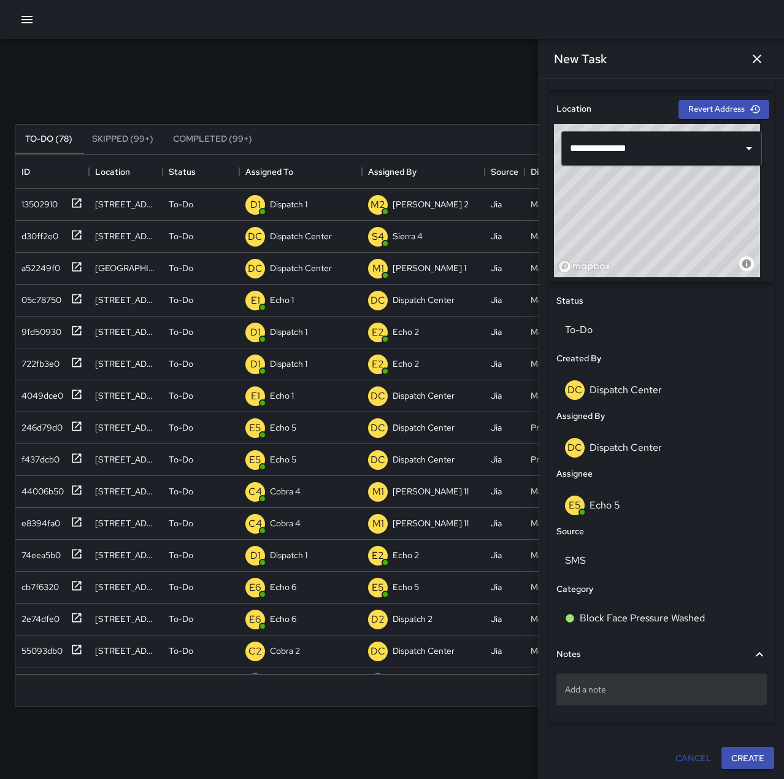
click at [608, 687] on p "Add a note" at bounding box center [661, 689] width 193 height 12
type textarea "**********"
click at [755, 746] on button "Create" at bounding box center [747, 758] width 53 height 23
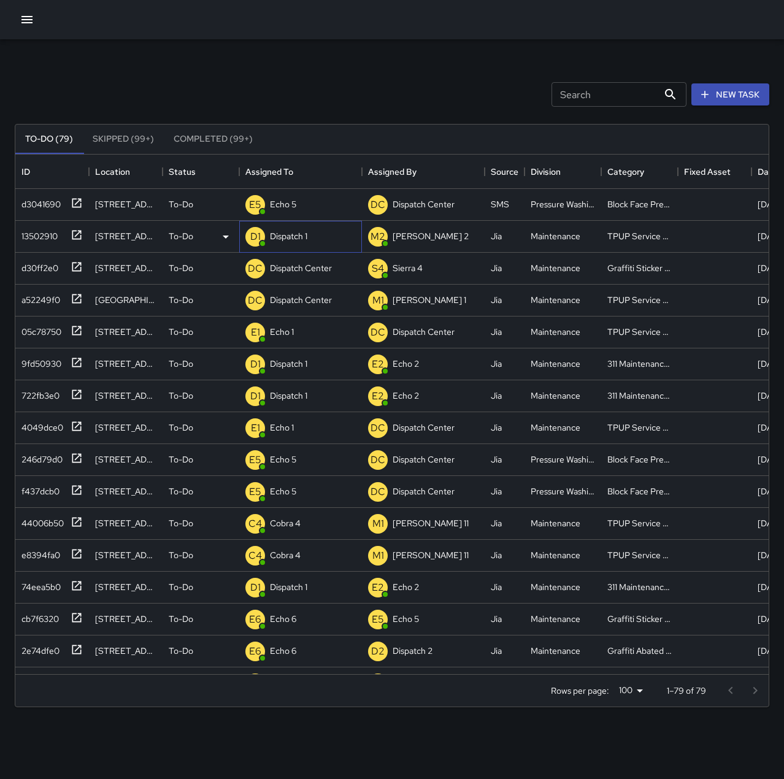
click at [283, 243] on div "Dispatch 1" at bounding box center [288, 235] width 42 height 17
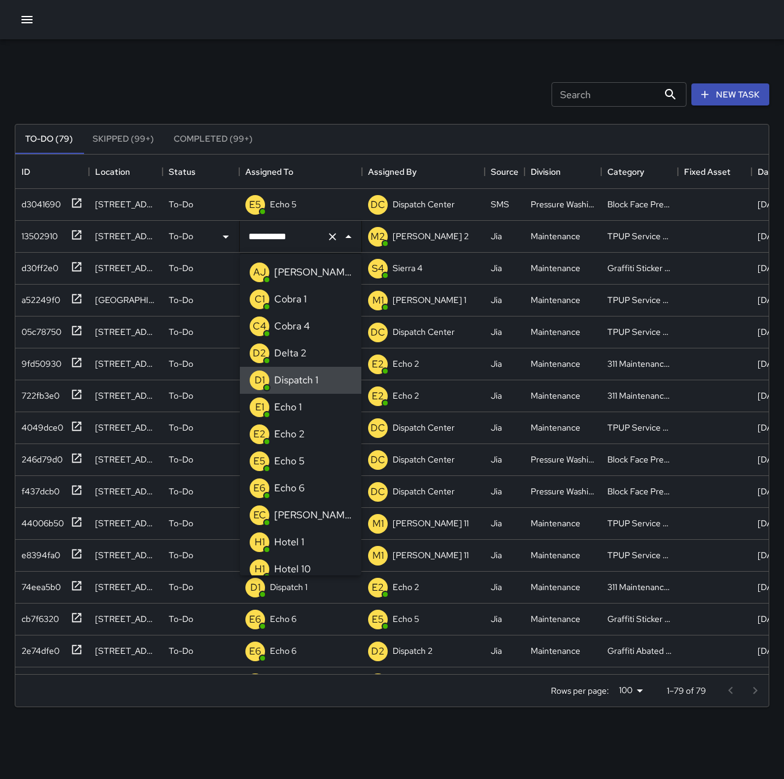
click at [334, 239] on icon "Clear" at bounding box center [332, 237] width 12 height 12
click at [311, 403] on li "E1 Echo 1" at bounding box center [300, 407] width 121 height 27
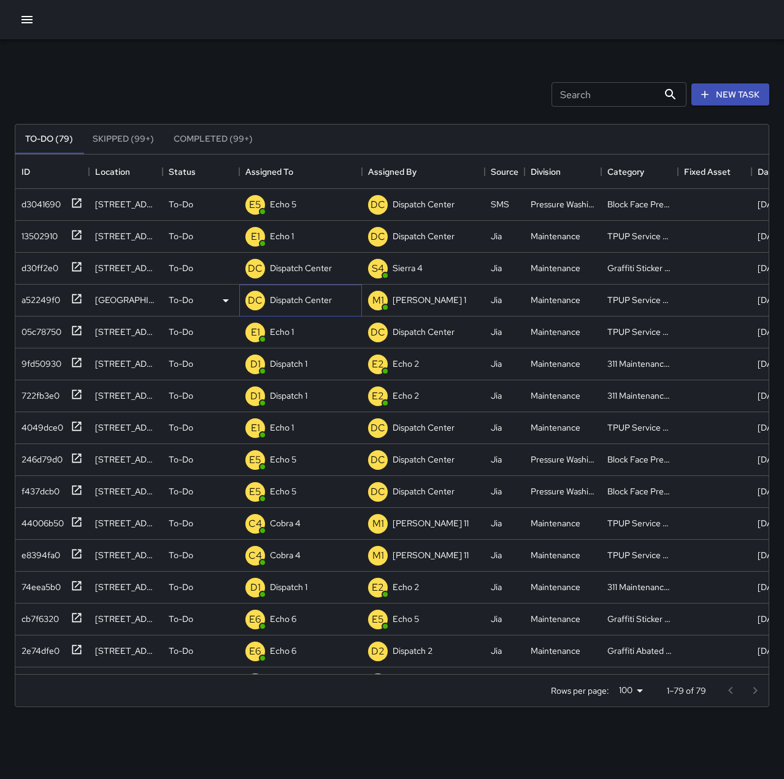
click at [295, 302] on p "Dispatch Center" at bounding box center [301, 300] width 62 height 12
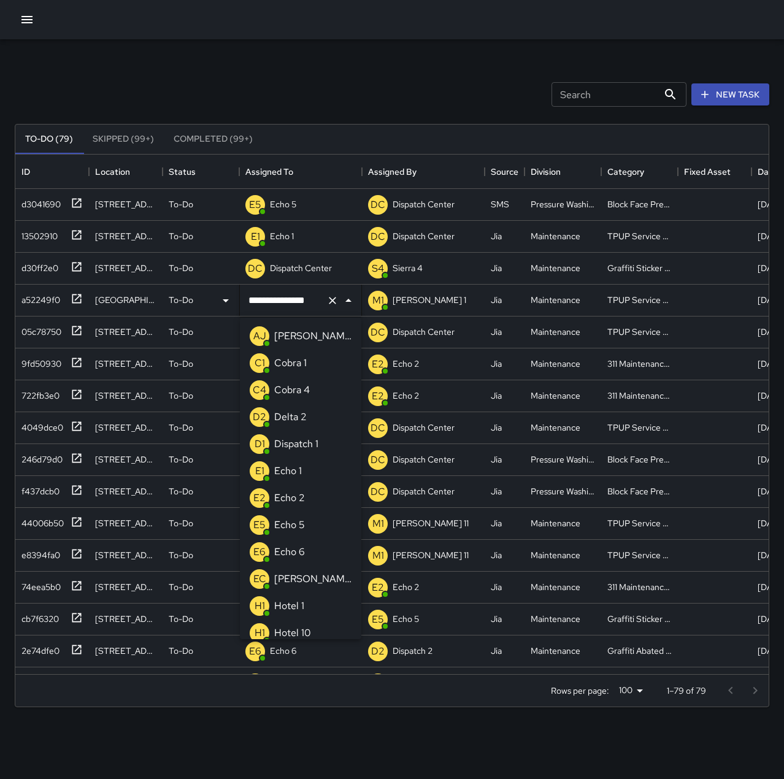
scroll to position [736, 0]
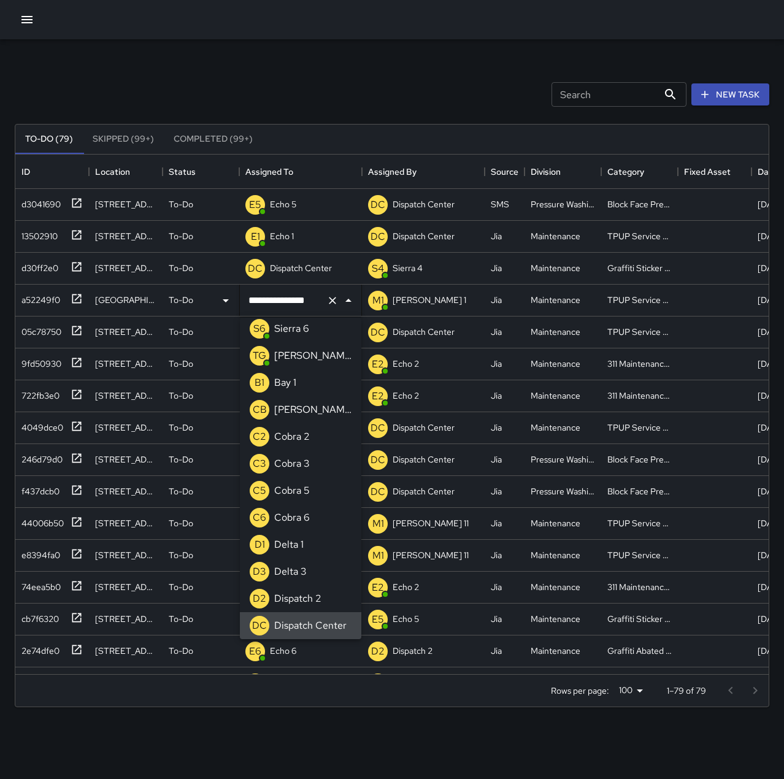
click at [334, 300] on icon "Clear" at bounding box center [332, 300] width 12 height 12
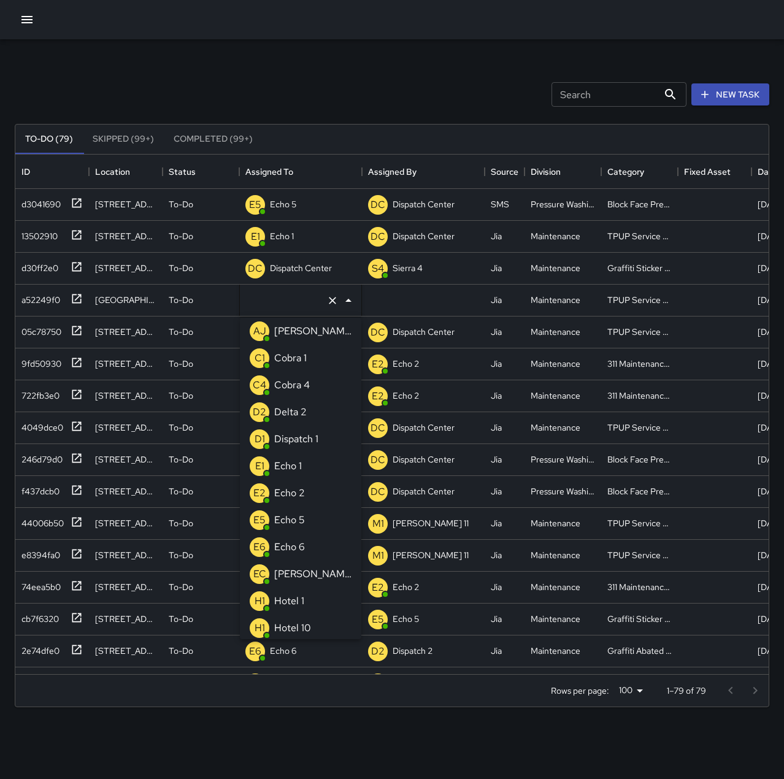
click at [315, 464] on li "E1 Echo 1" at bounding box center [300, 465] width 121 height 27
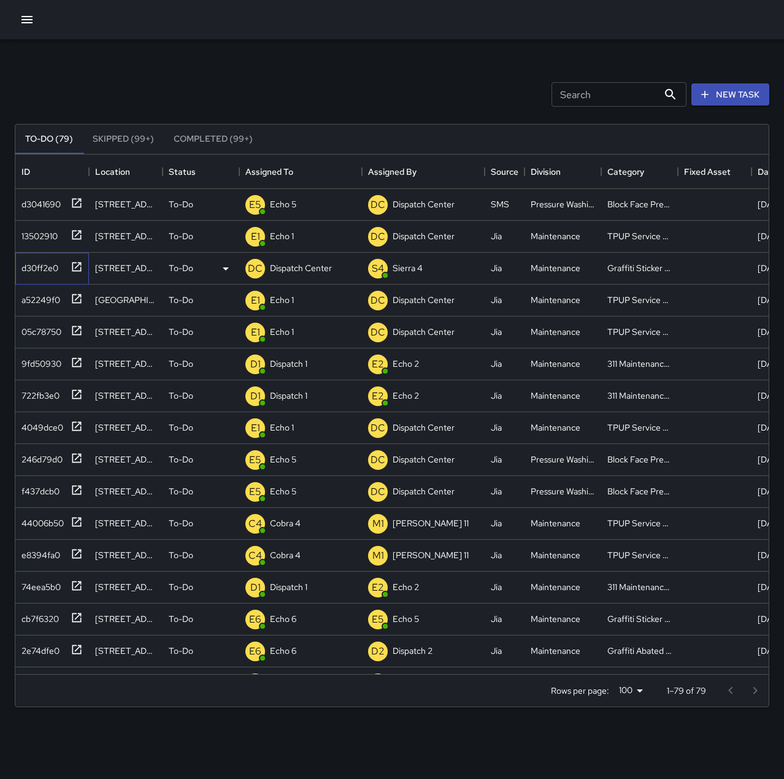
click at [80, 266] on icon at bounding box center [77, 267] width 12 height 12
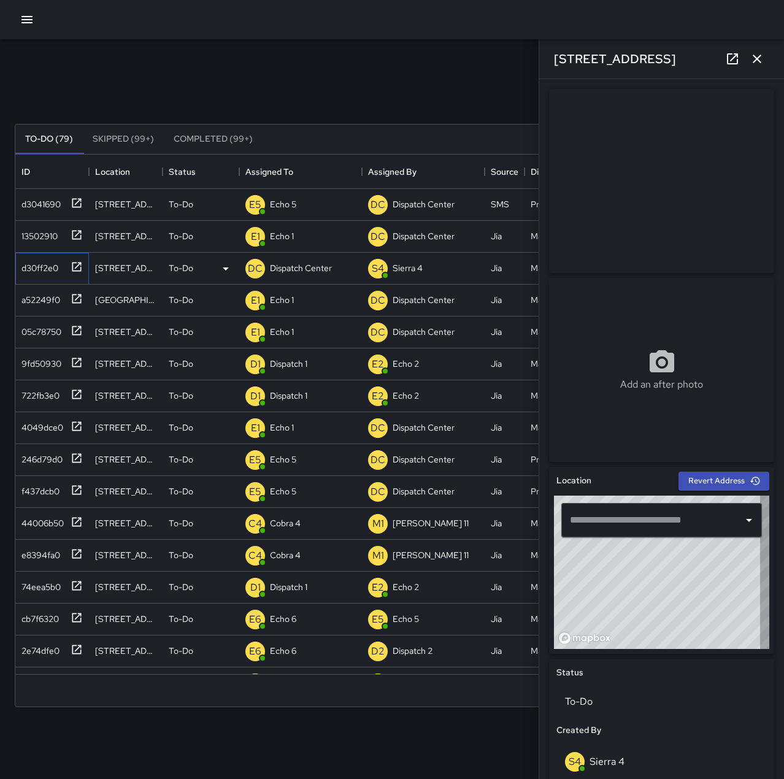
type input "**********"
click at [309, 270] on p "Dispatch Center" at bounding box center [301, 268] width 62 height 12
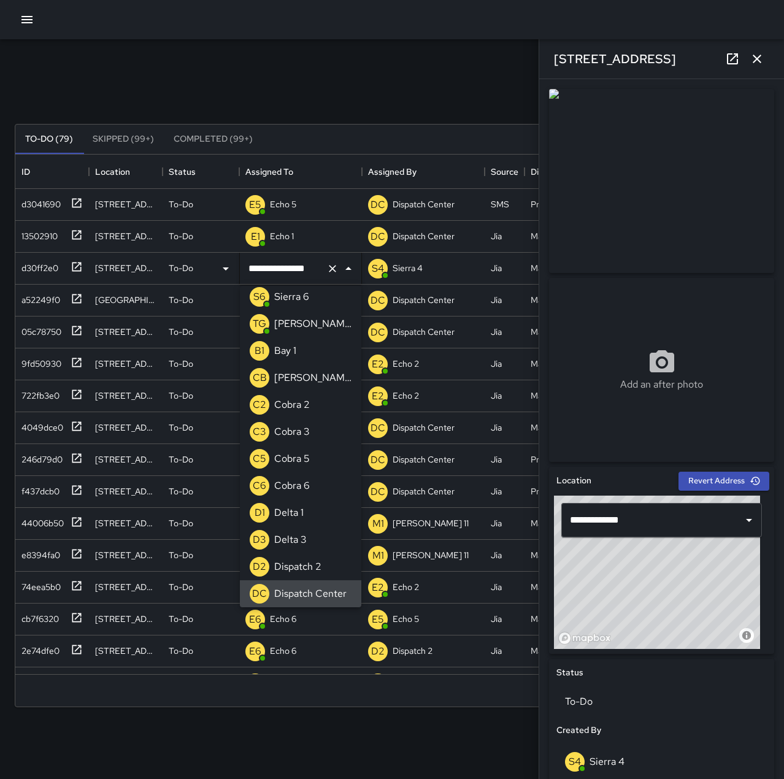
click at [331, 273] on icon "Clear" at bounding box center [332, 268] width 12 height 12
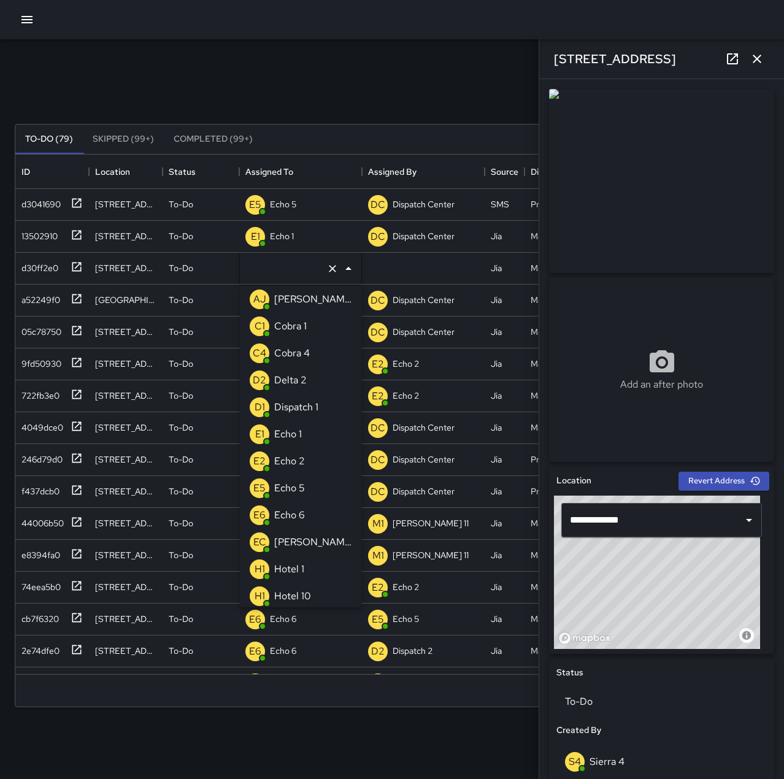
click at [323, 512] on li "E6 Echo 6" at bounding box center [300, 515] width 121 height 27
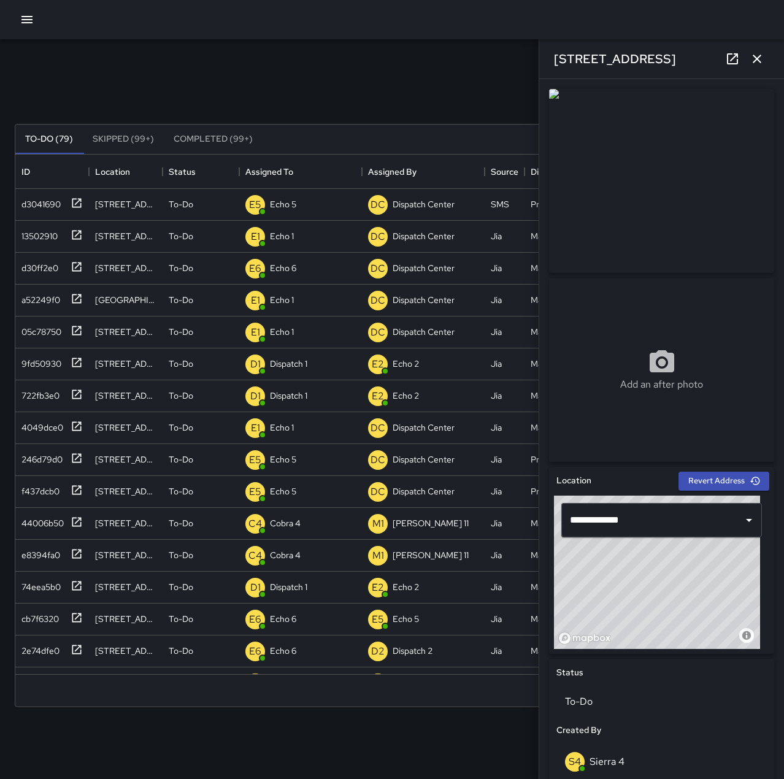
click at [380, 82] on div "Search Search New Task" at bounding box center [391, 95] width 759 height 64
click at [758, 56] on icon "button" at bounding box center [756, 59] width 9 height 9
